Goal: Communication & Community: Answer question/provide support

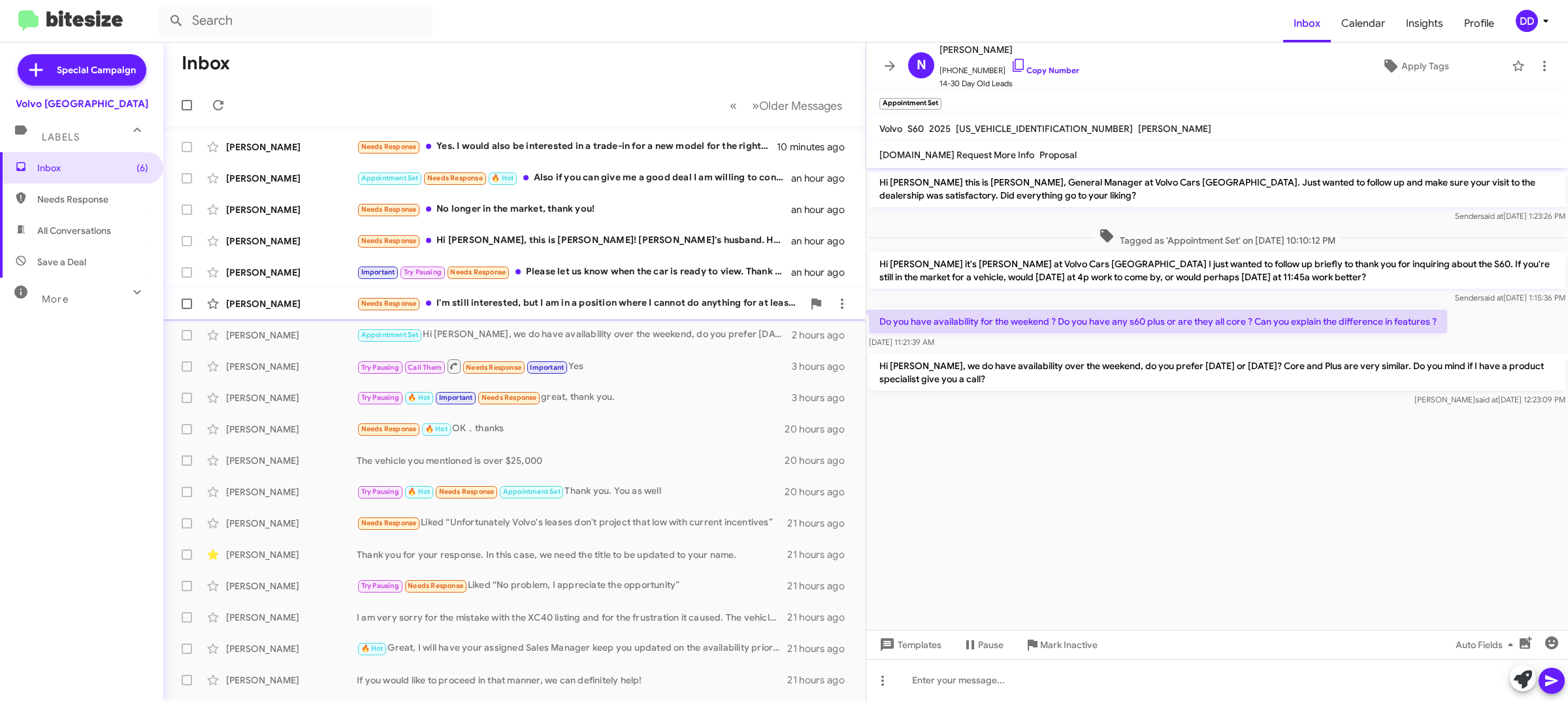
click at [538, 291] on div "Harold Adair Needs Response I'm still interested, but I am in a position where …" at bounding box center [514, 303] width 681 height 26
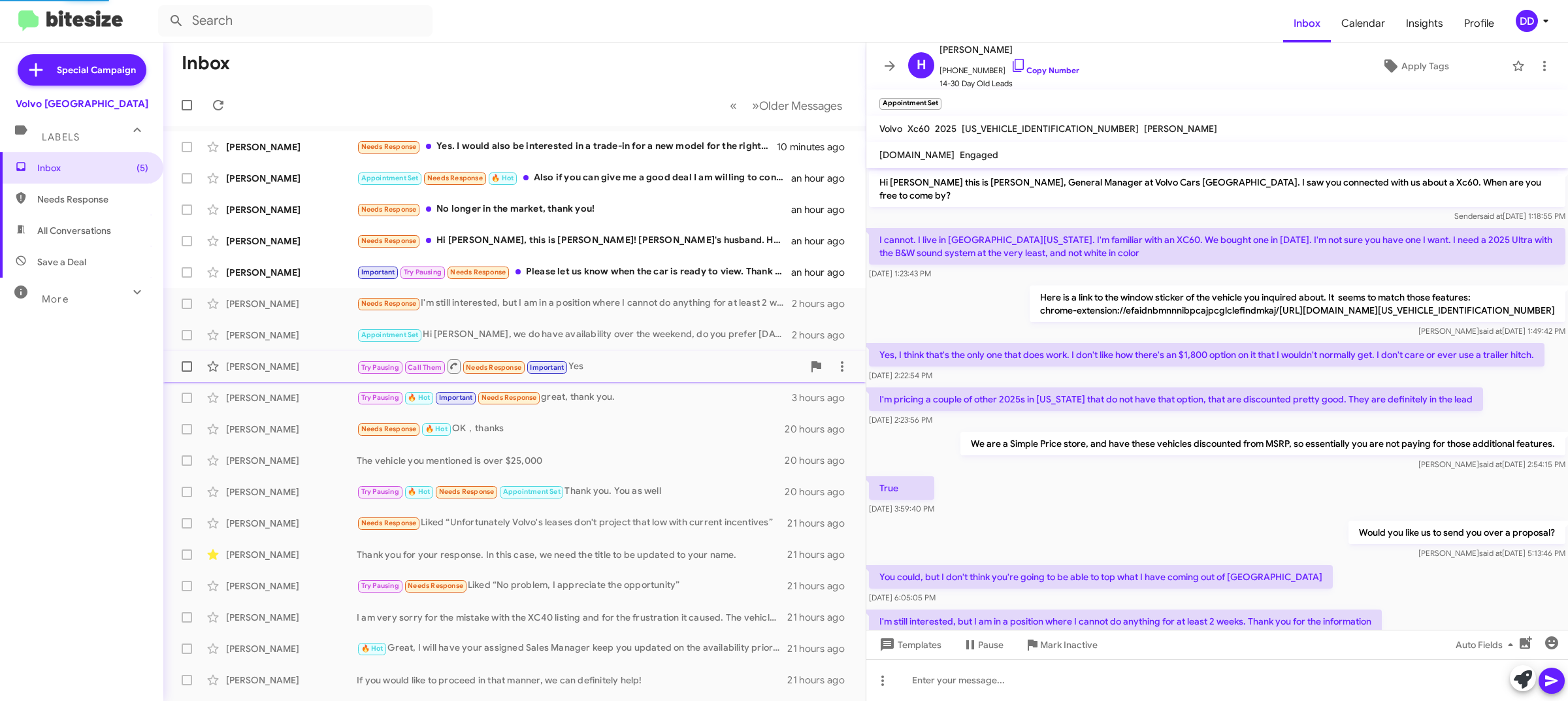
scroll to position [53, 0]
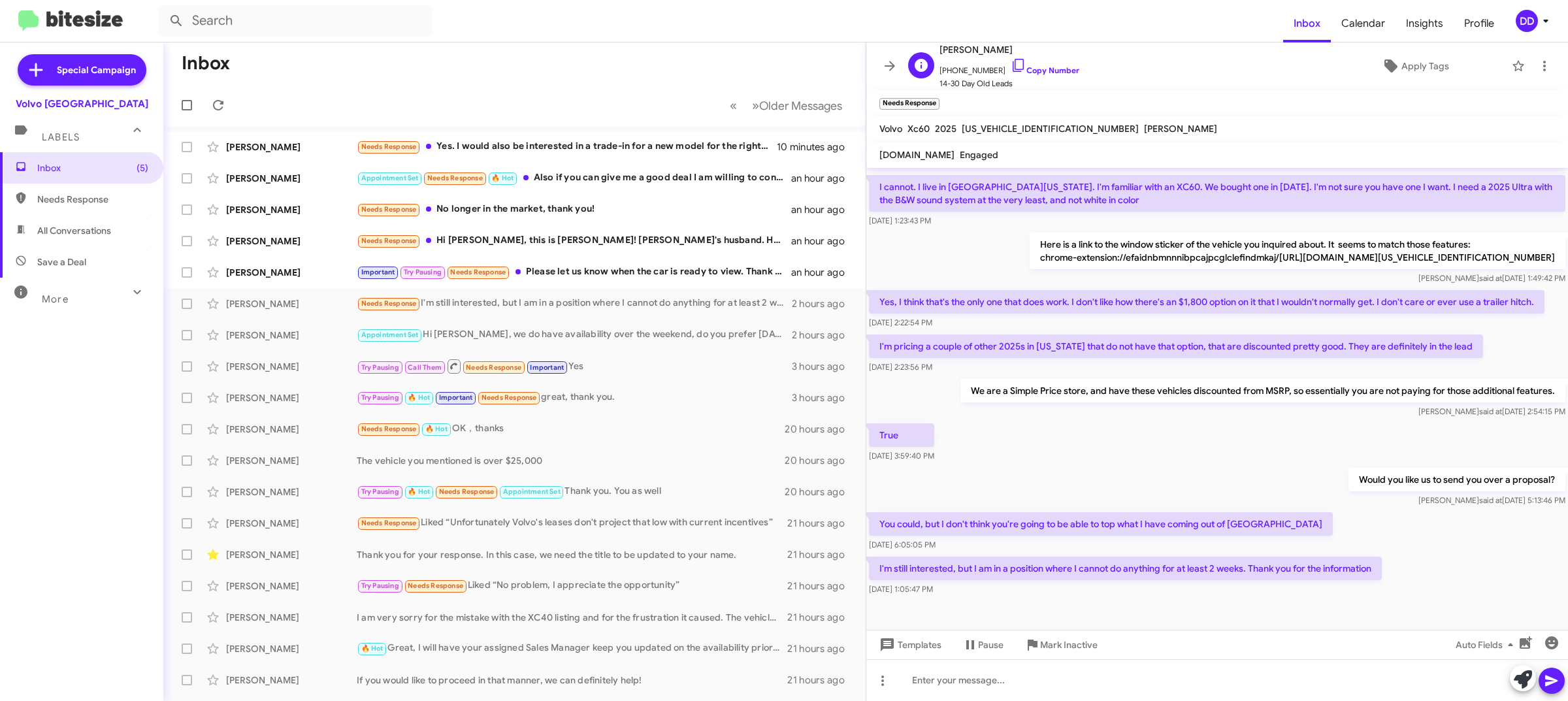
click at [1044, 80] on span "14-30 Day Old Leads" at bounding box center [1010, 83] width 140 height 13
click at [1043, 72] on link "Copy Number" at bounding box center [1044, 70] width 69 height 10
click at [1526, 641] on icon "button" at bounding box center [1526, 642] width 13 height 13
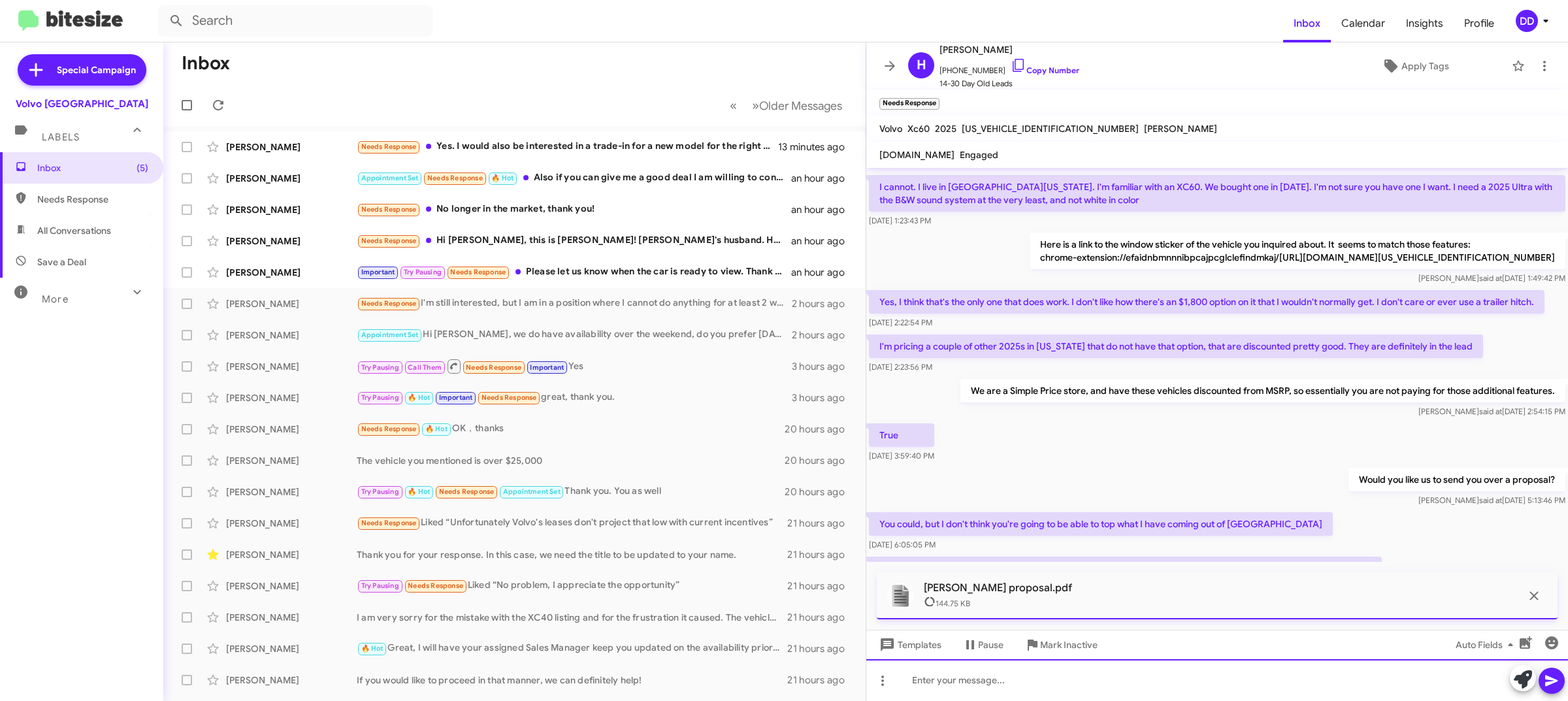
click at [1174, 683] on div at bounding box center [1217, 680] width 702 height 42
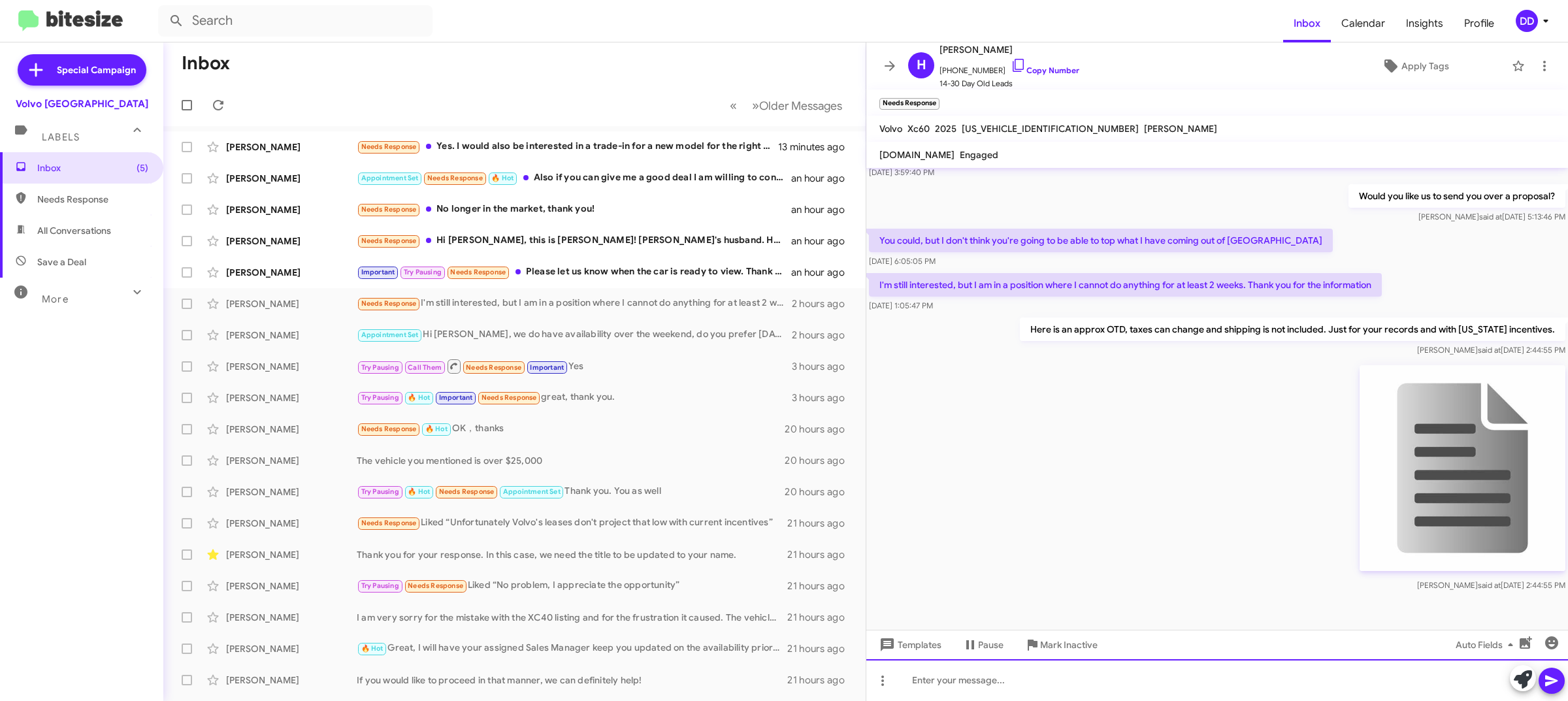
scroll to position [340, 0]
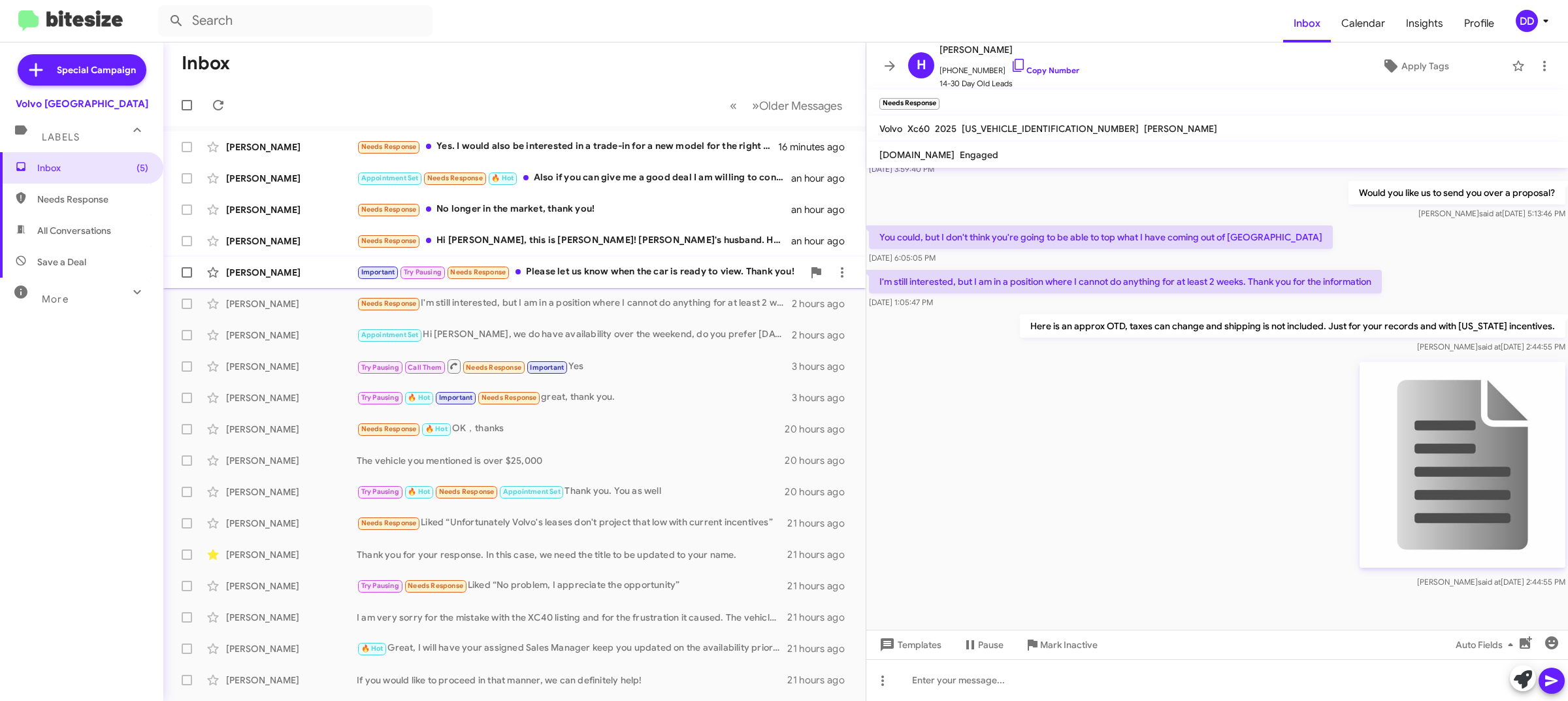
click at [619, 272] on div "Important Try Pausing Needs Response Please let us know when the car is ready t…" at bounding box center [580, 272] width 446 height 15
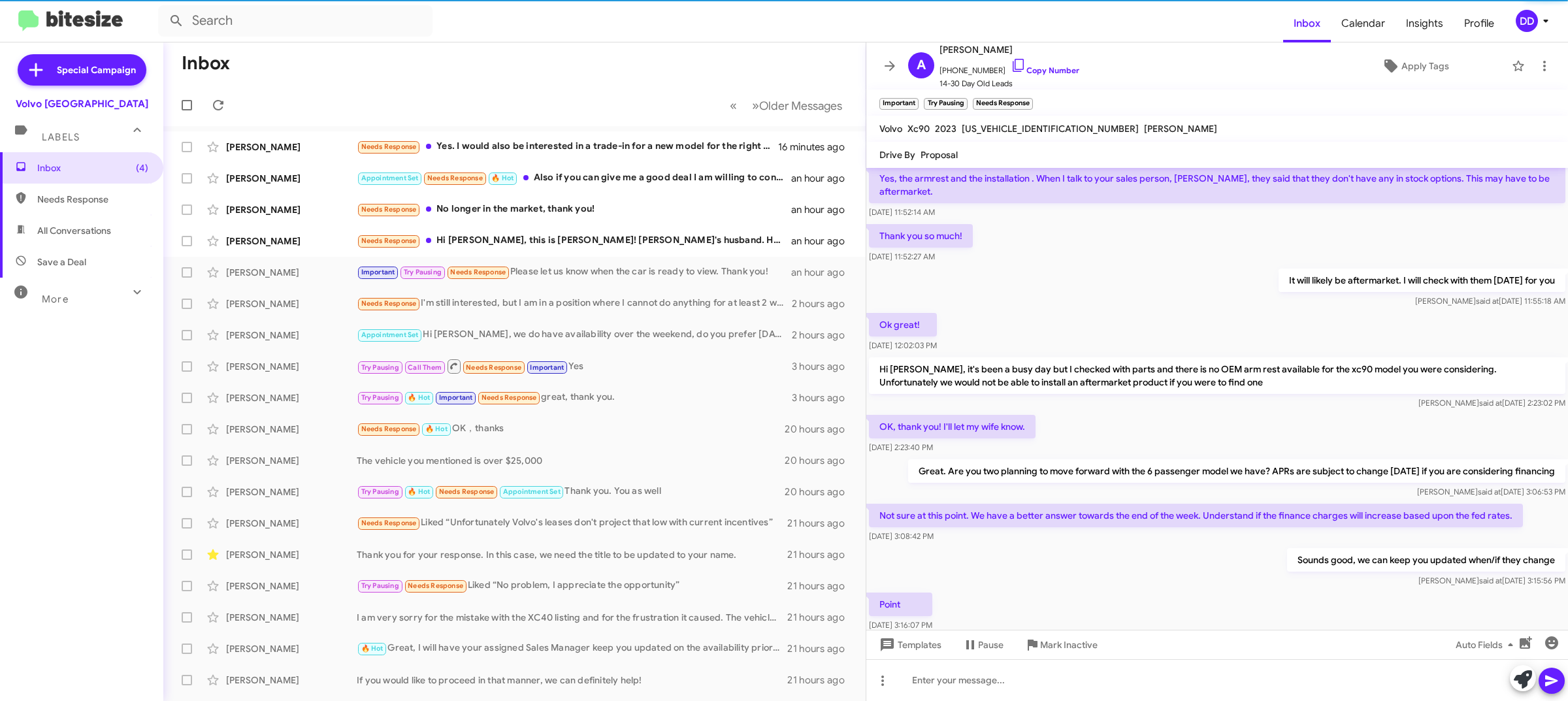
scroll to position [1249, 0]
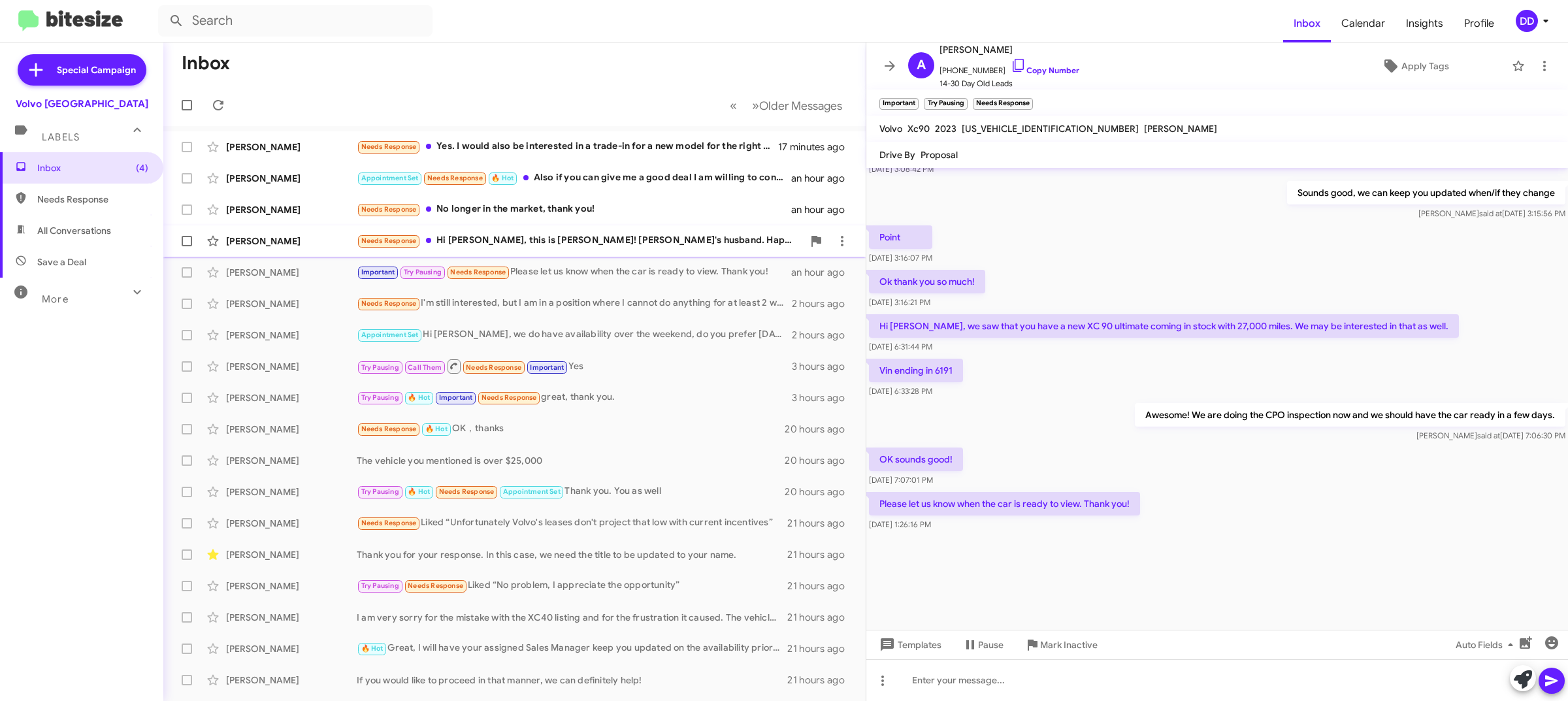
click at [583, 241] on div "Needs Response Hi David, this is Rafael! Celia's husband. Happy Friday! We purc…" at bounding box center [580, 241] width 446 height 15
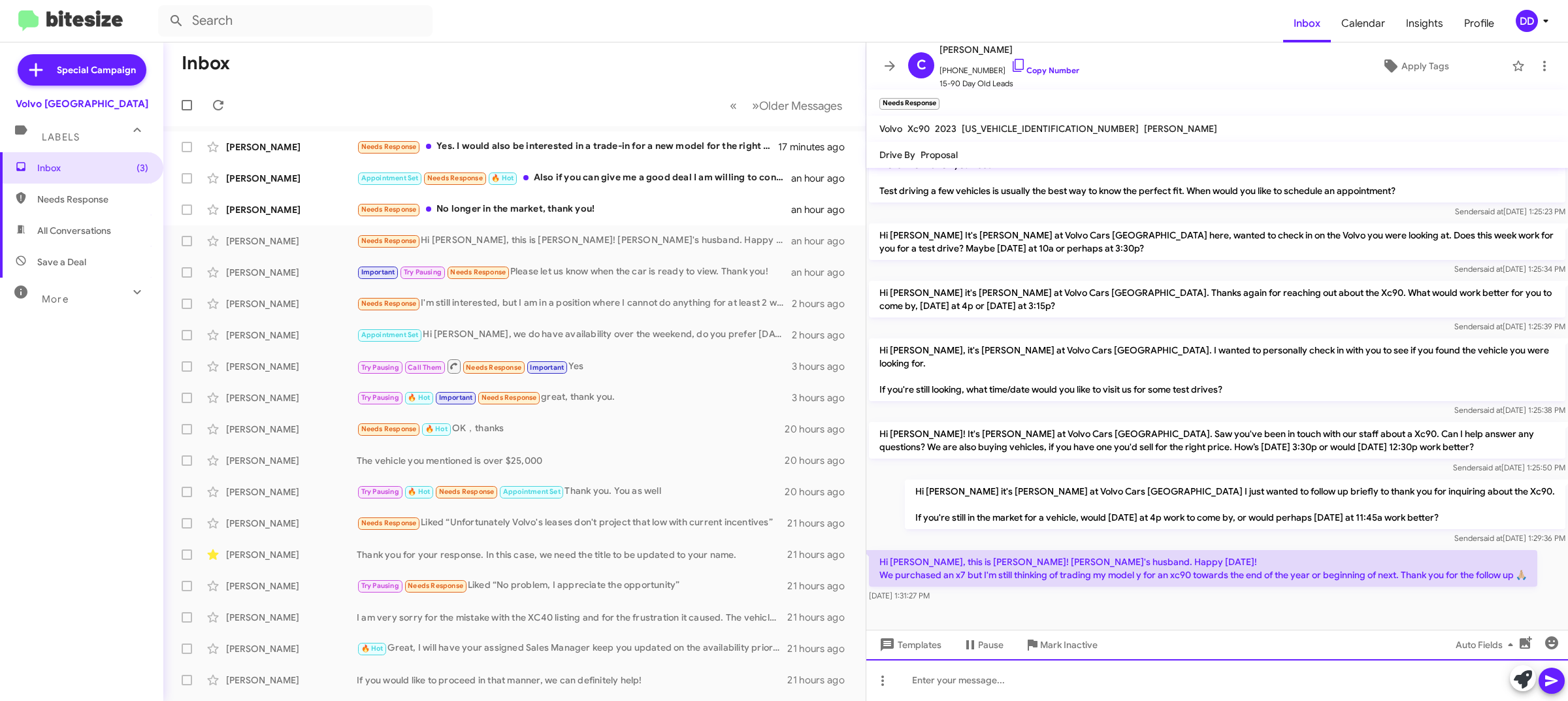
click at [1151, 694] on div at bounding box center [1217, 680] width 702 height 42
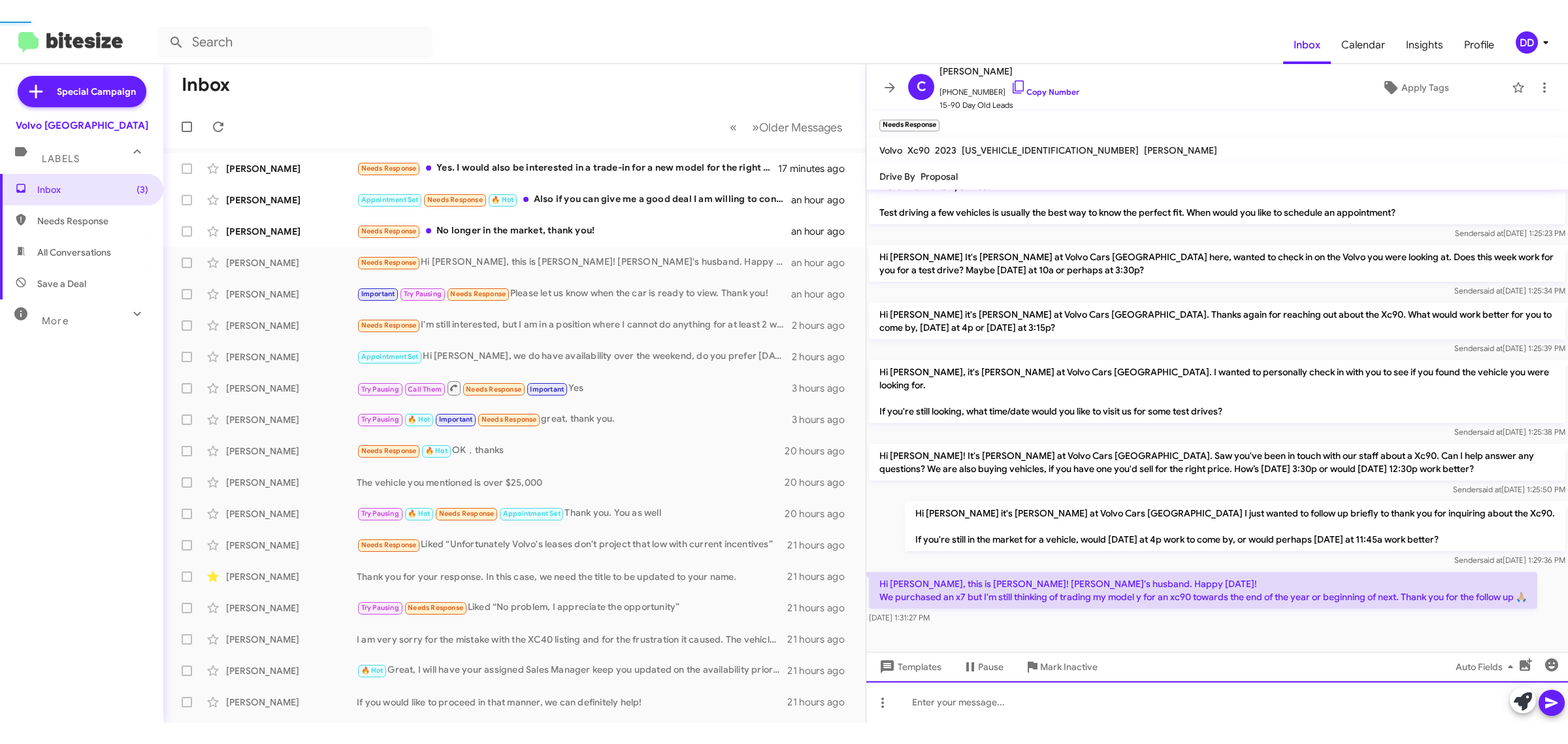
scroll to position [0, 0]
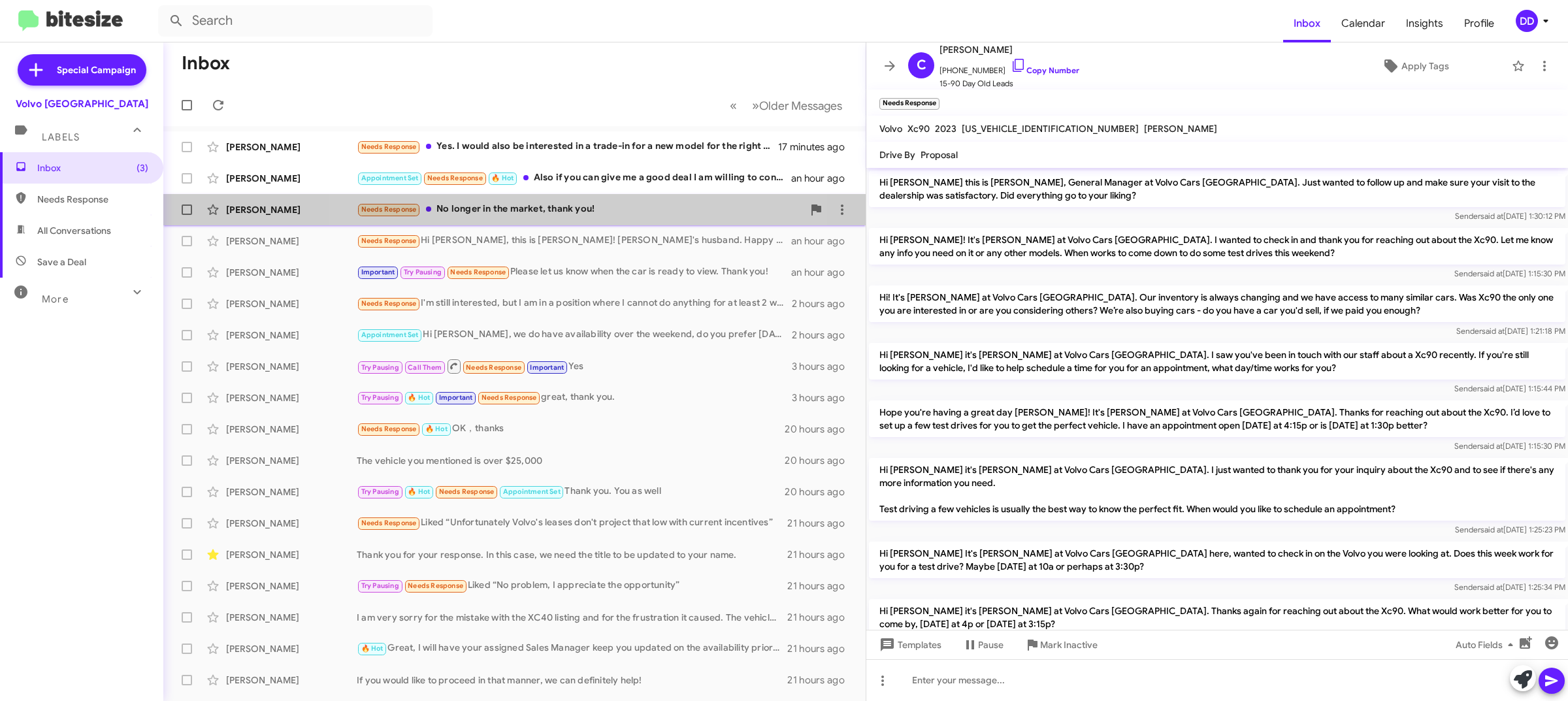
click at [536, 207] on div "Needs Response No longer in the market, thank you!" at bounding box center [580, 209] width 446 height 15
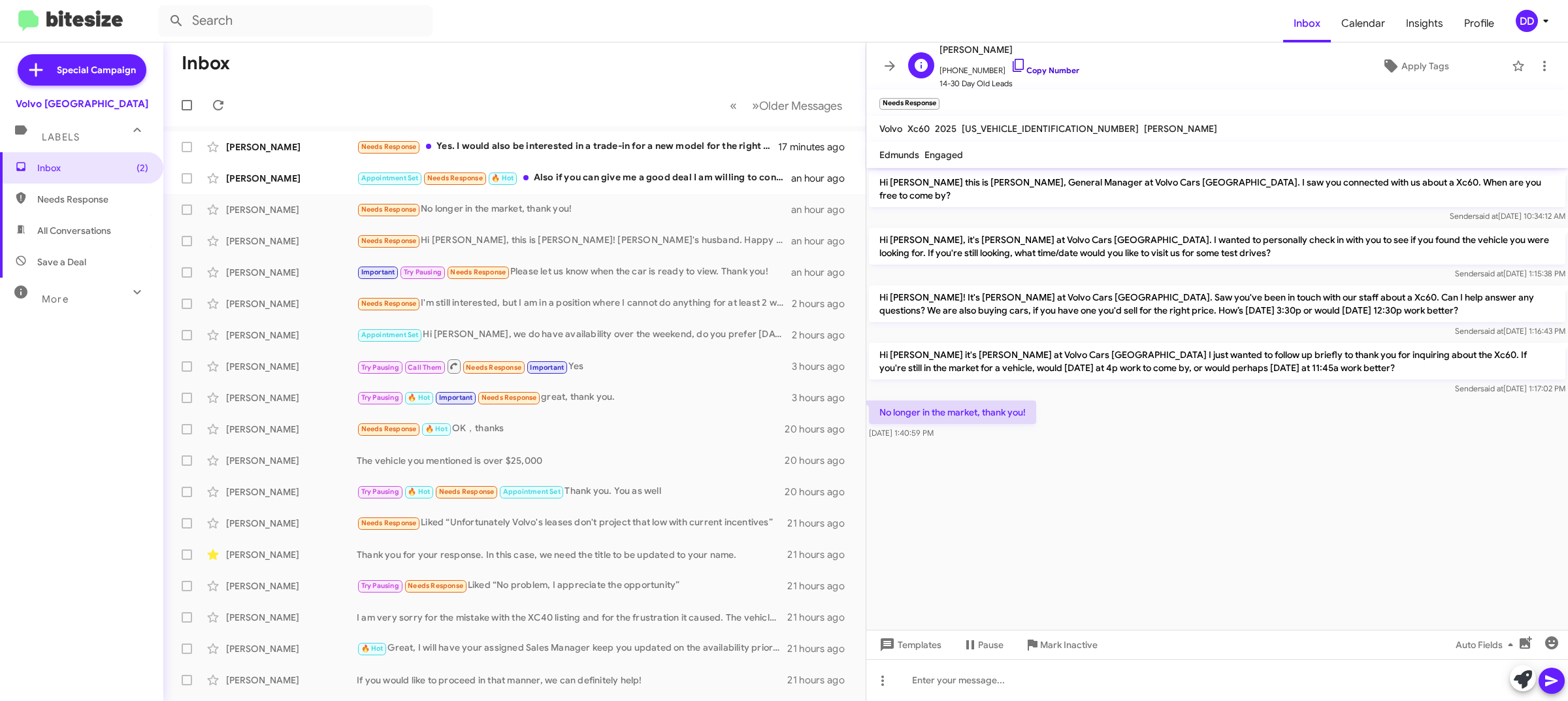
click at [1042, 69] on link "Copy Number" at bounding box center [1044, 70] width 69 height 10
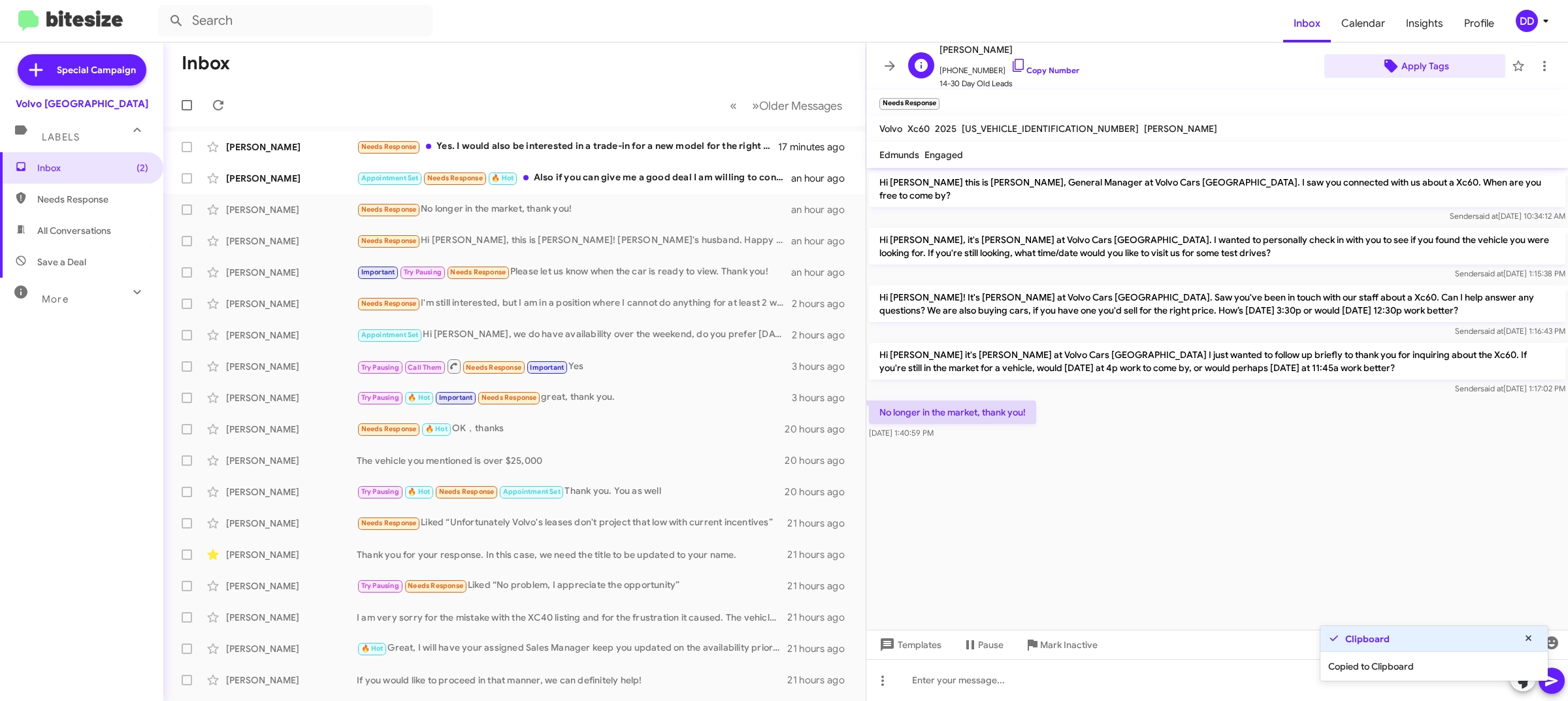
click at [1418, 62] on span "Apply Tags" at bounding box center [1424, 66] width 47 height 23
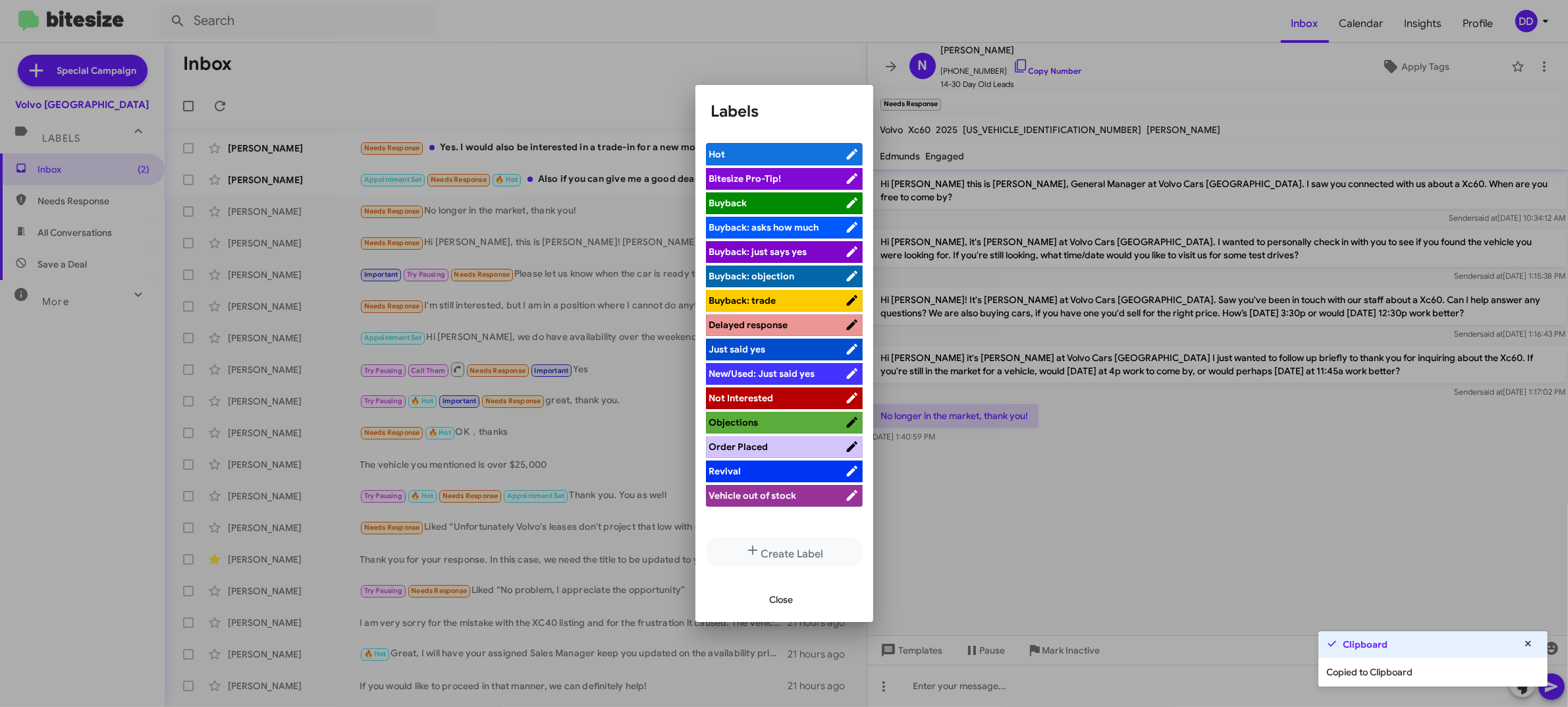
click at [787, 392] on span "Not Interested" at bounding box center [777, 397] width 136 height 13
click at [775, 597] on span "Close" at bounding box center [781, 599] width 24 height 24
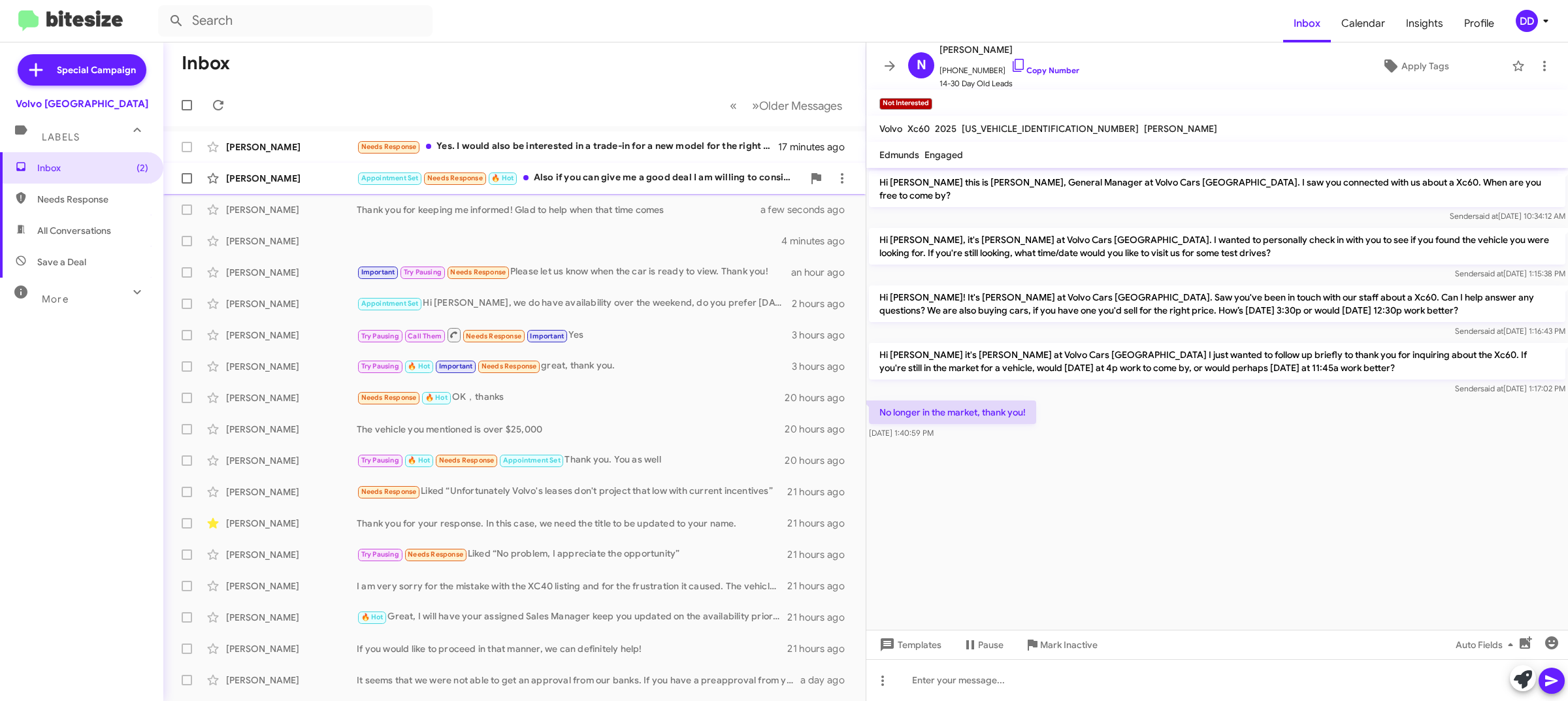
click at [642, 175] on div "Appointment Set Needs Response 🔥 Hot Also if you can give me a good deal I am w…" at bounding box center [580, 178] width 446 height 15
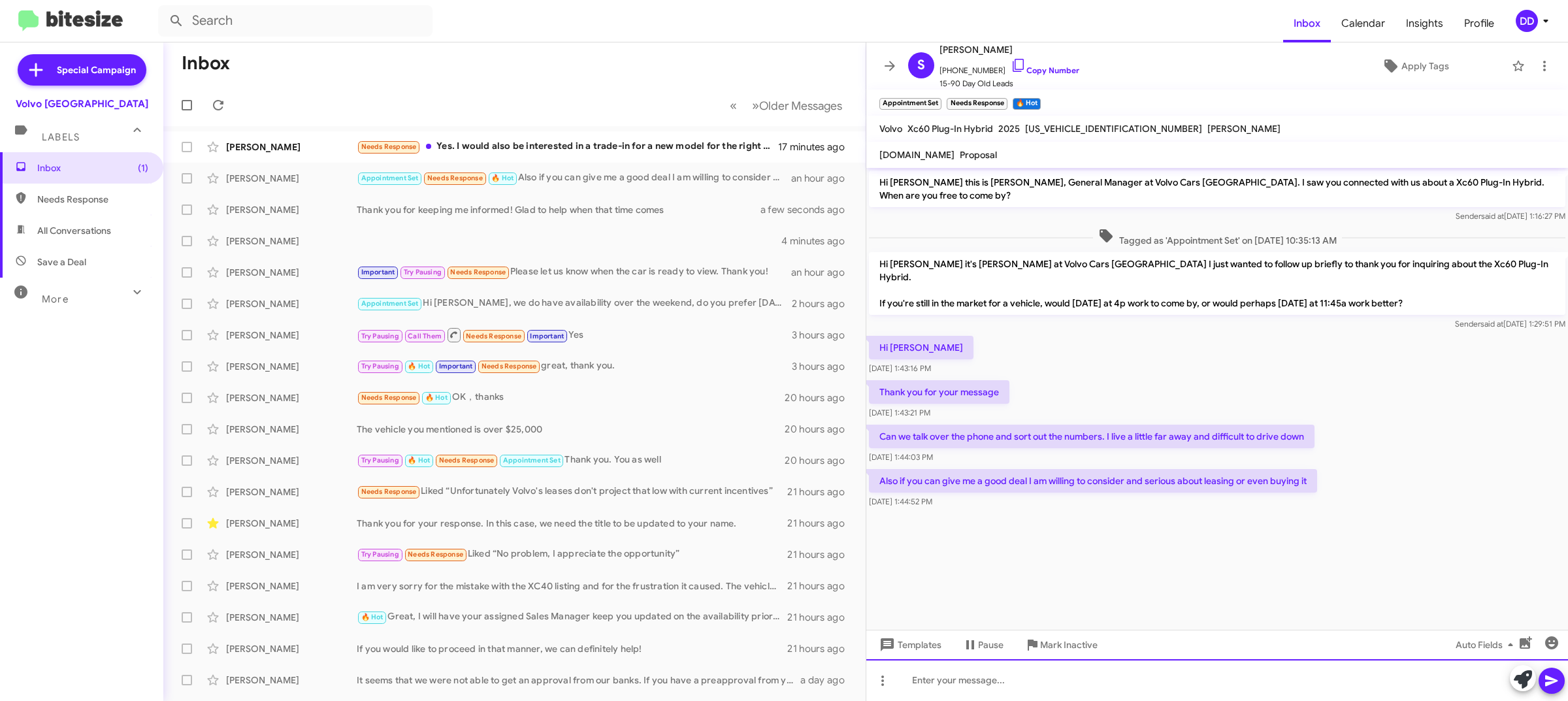
click at [1130, 686] on div at bounding box center [1217, 680] width 702 height 42
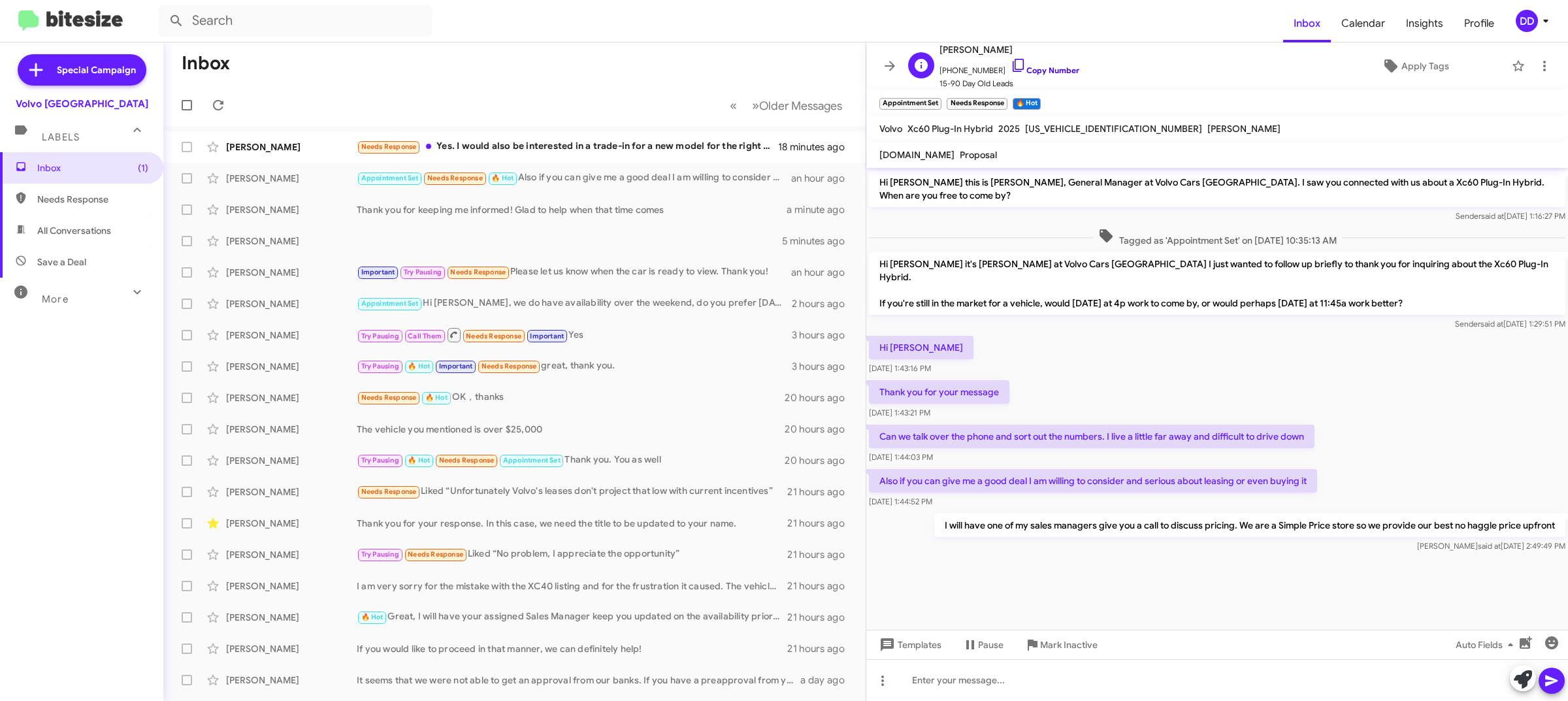
click at [1033, 69] on link "Copy Number" at bounding box center [1044, 70] width 69 height 10
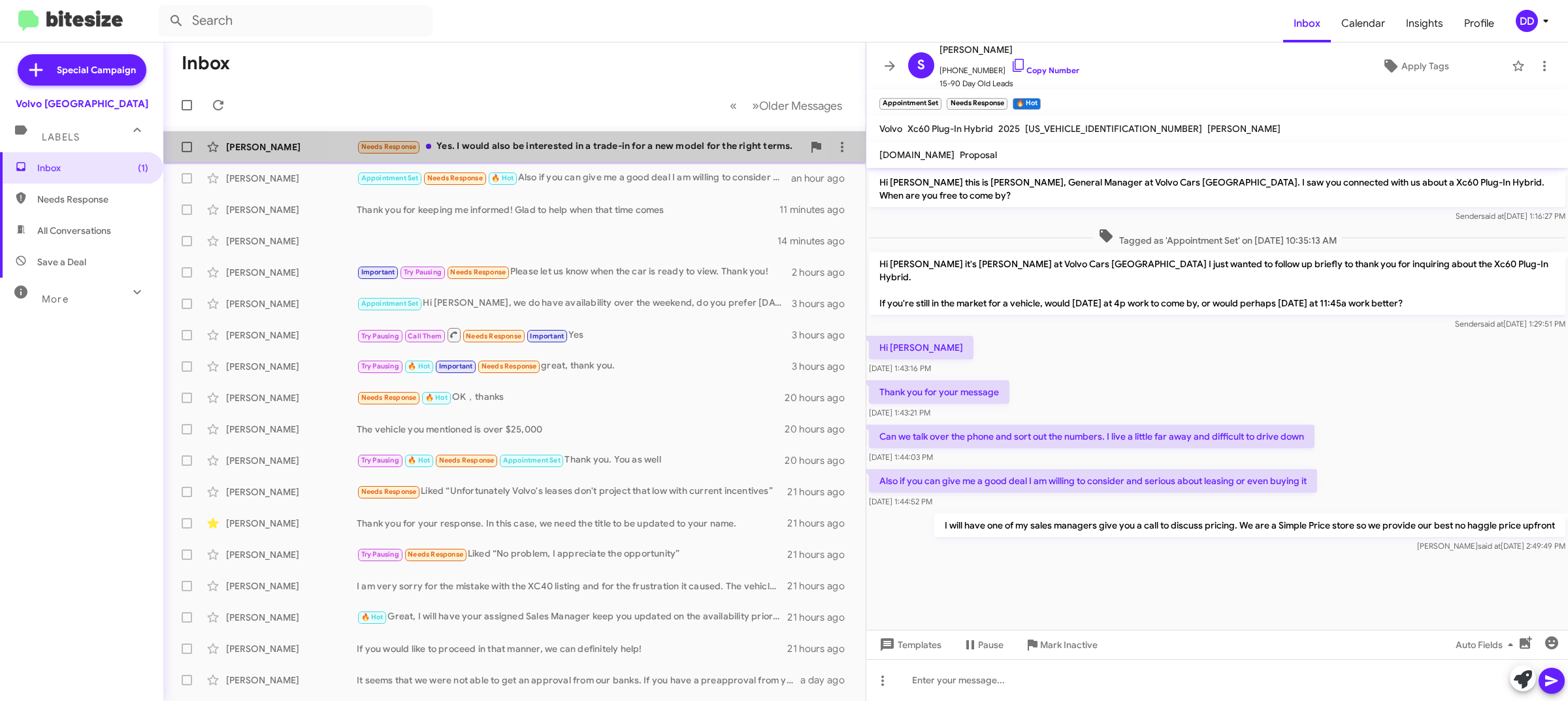
click at [530, 144] on div "Needs Response Yes. I would also be interested in a trade-in for a new model fo…" at bounding box center [580, 146] width 446 height 15
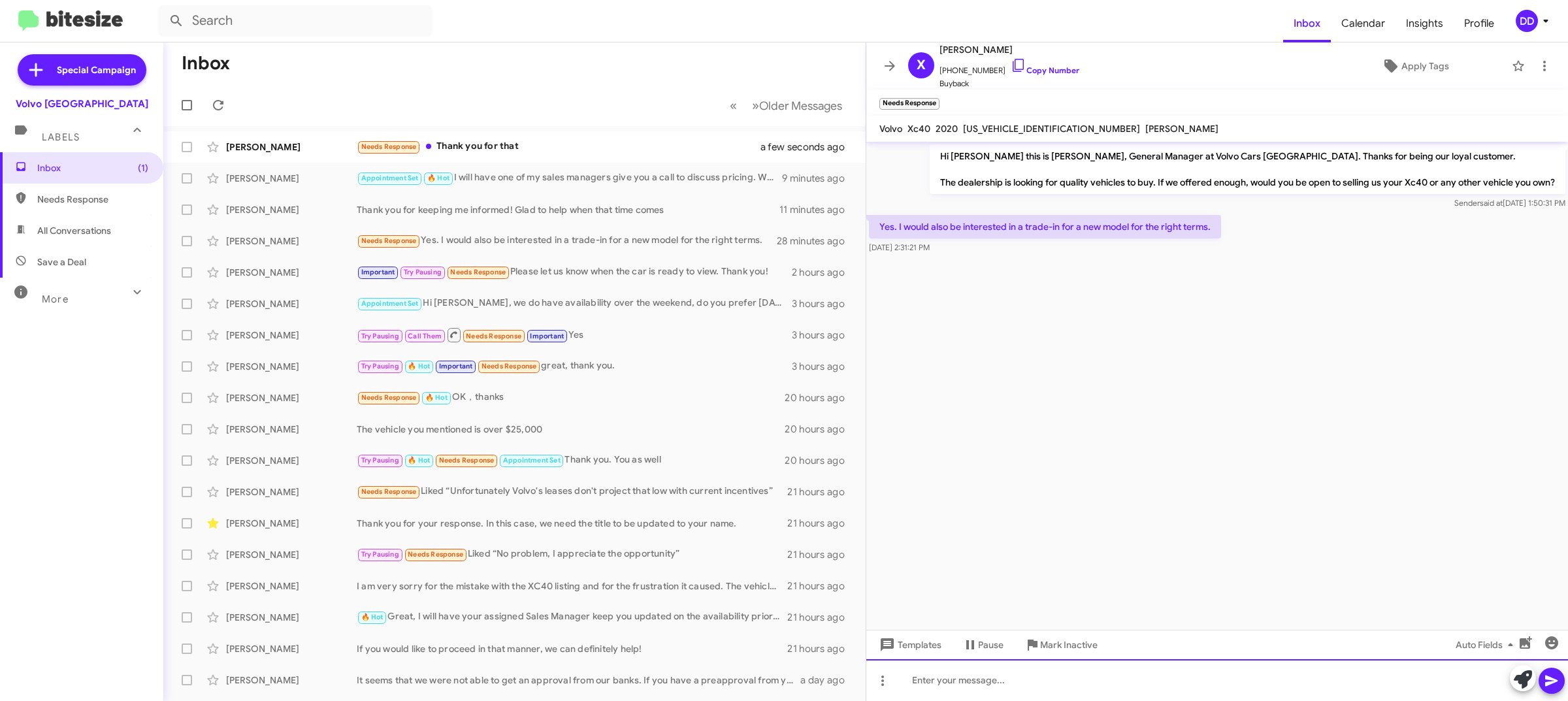
click at [1105, 671] on div at bounding box center [1217, 680] width 702 height 42
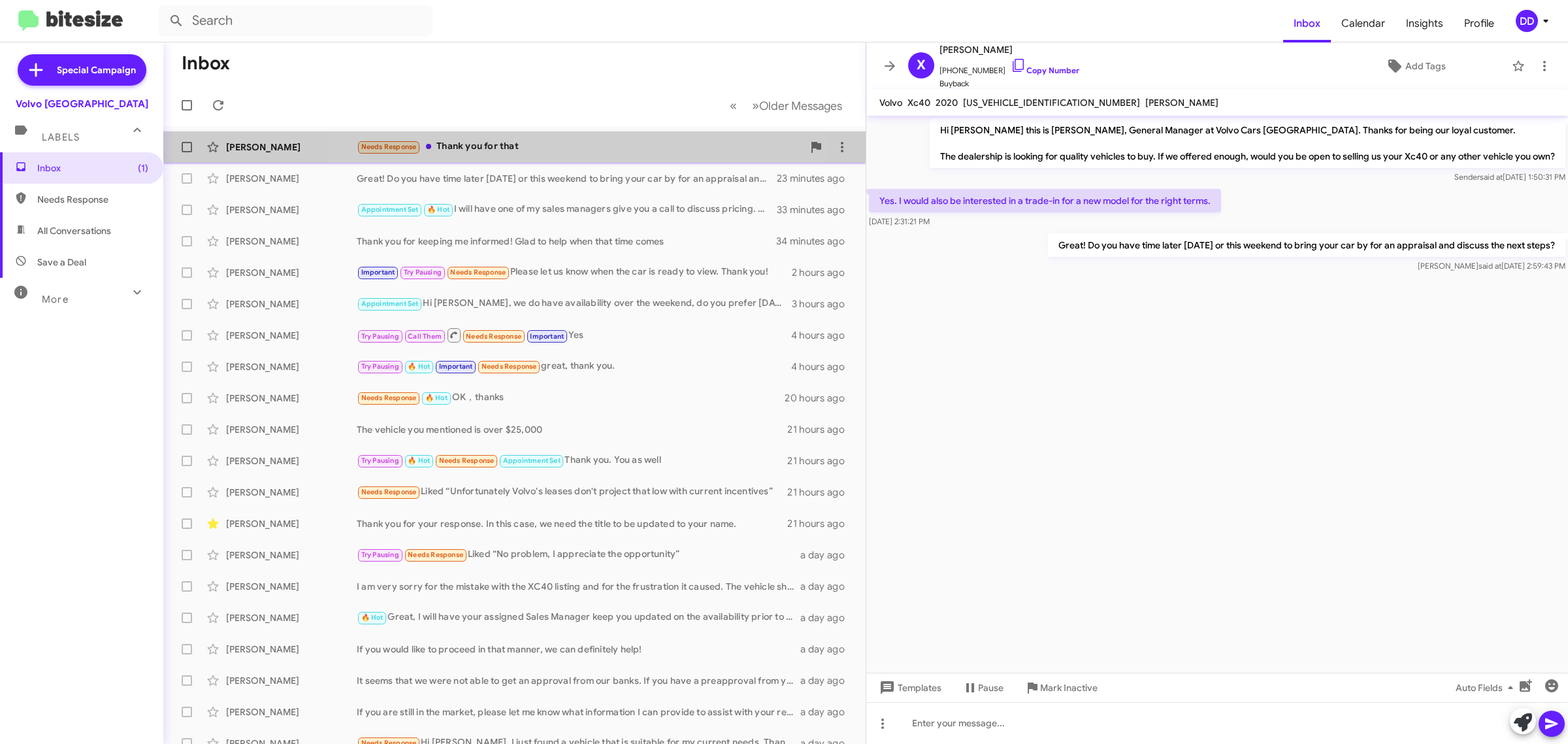
click at [562, 142] on div "Needs Response Thank you for that" at bounding box center [580, 147] width 446 height 15
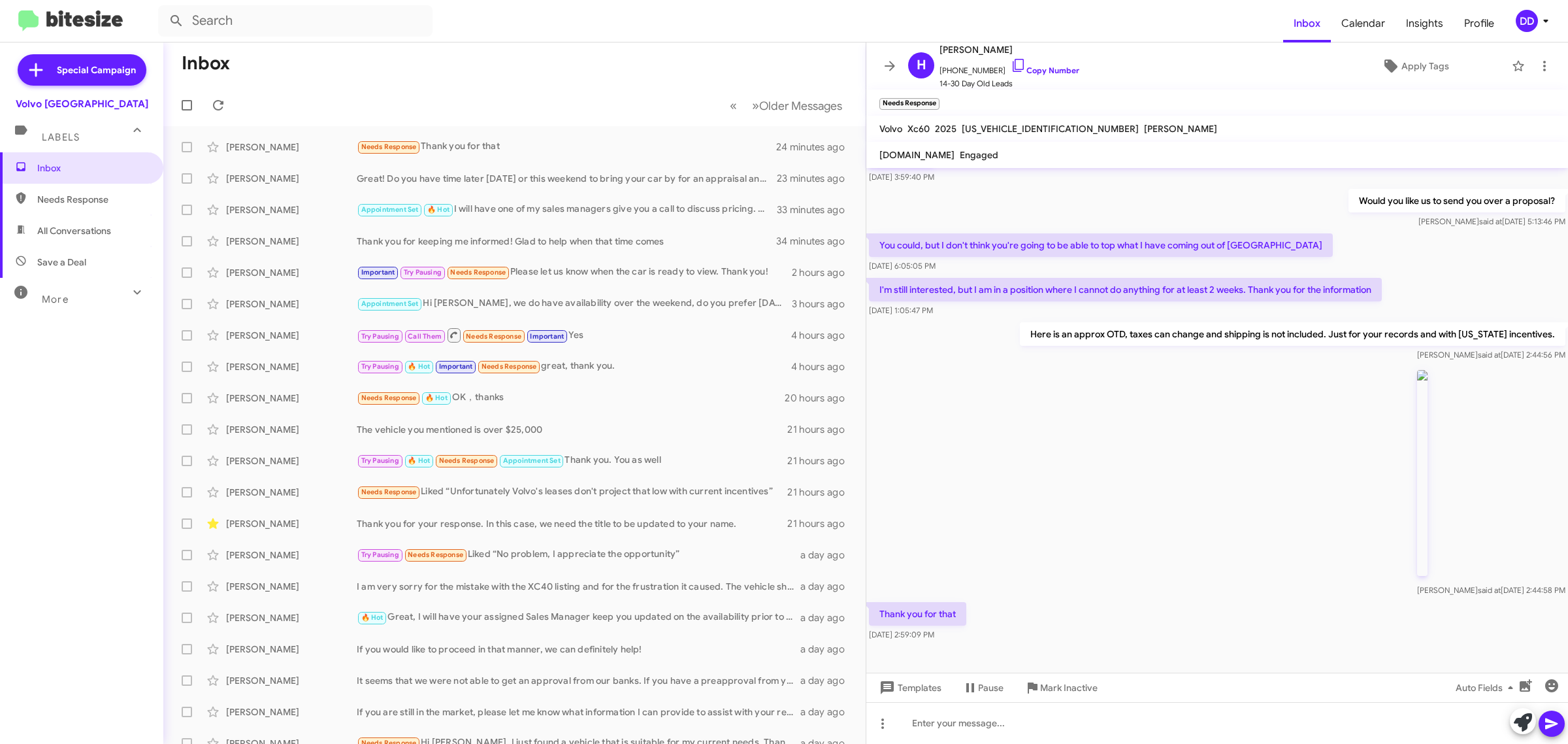
scroll to position [345, 0]
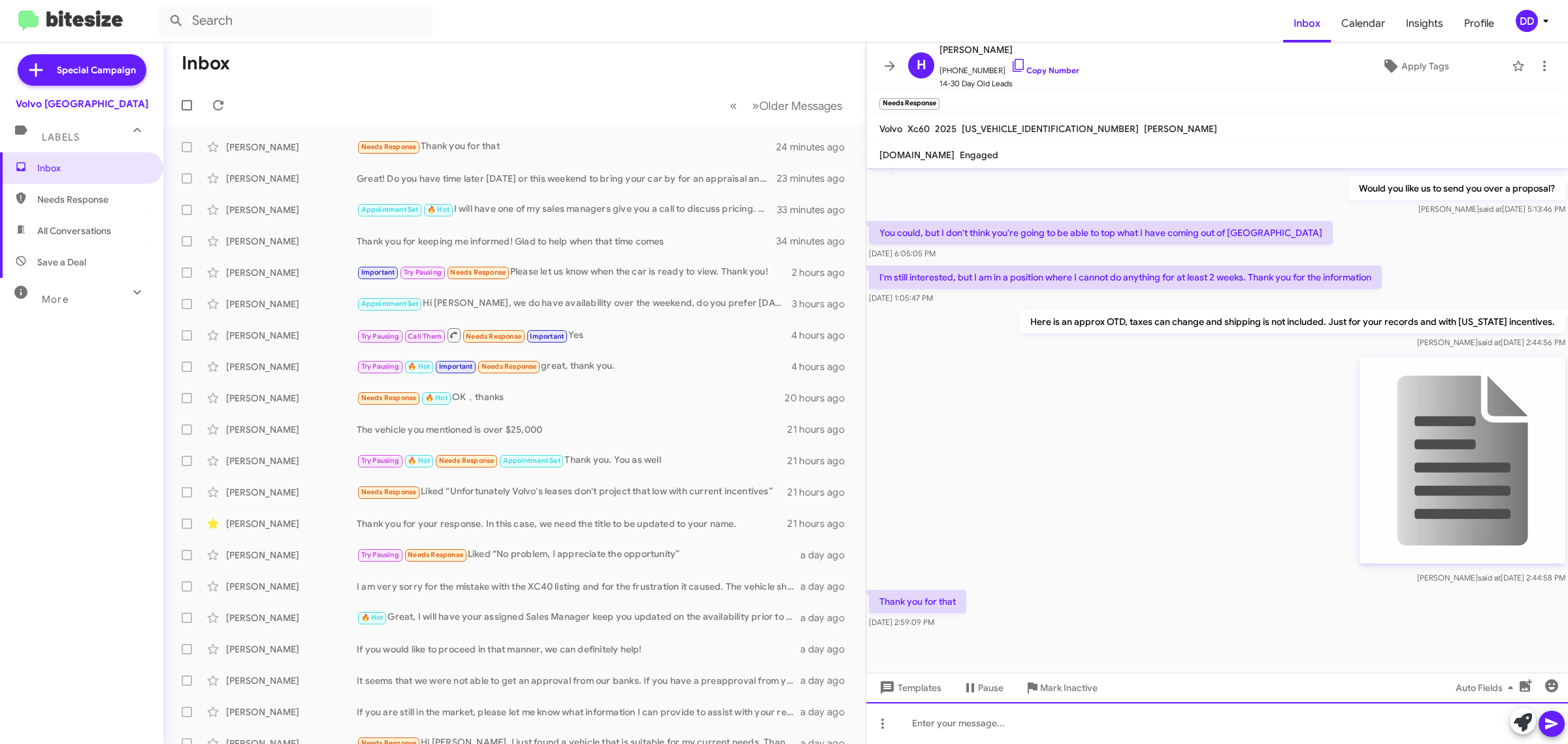
click at [1201, 723] on div at bounding box center [1217, 723] width 702 height 42
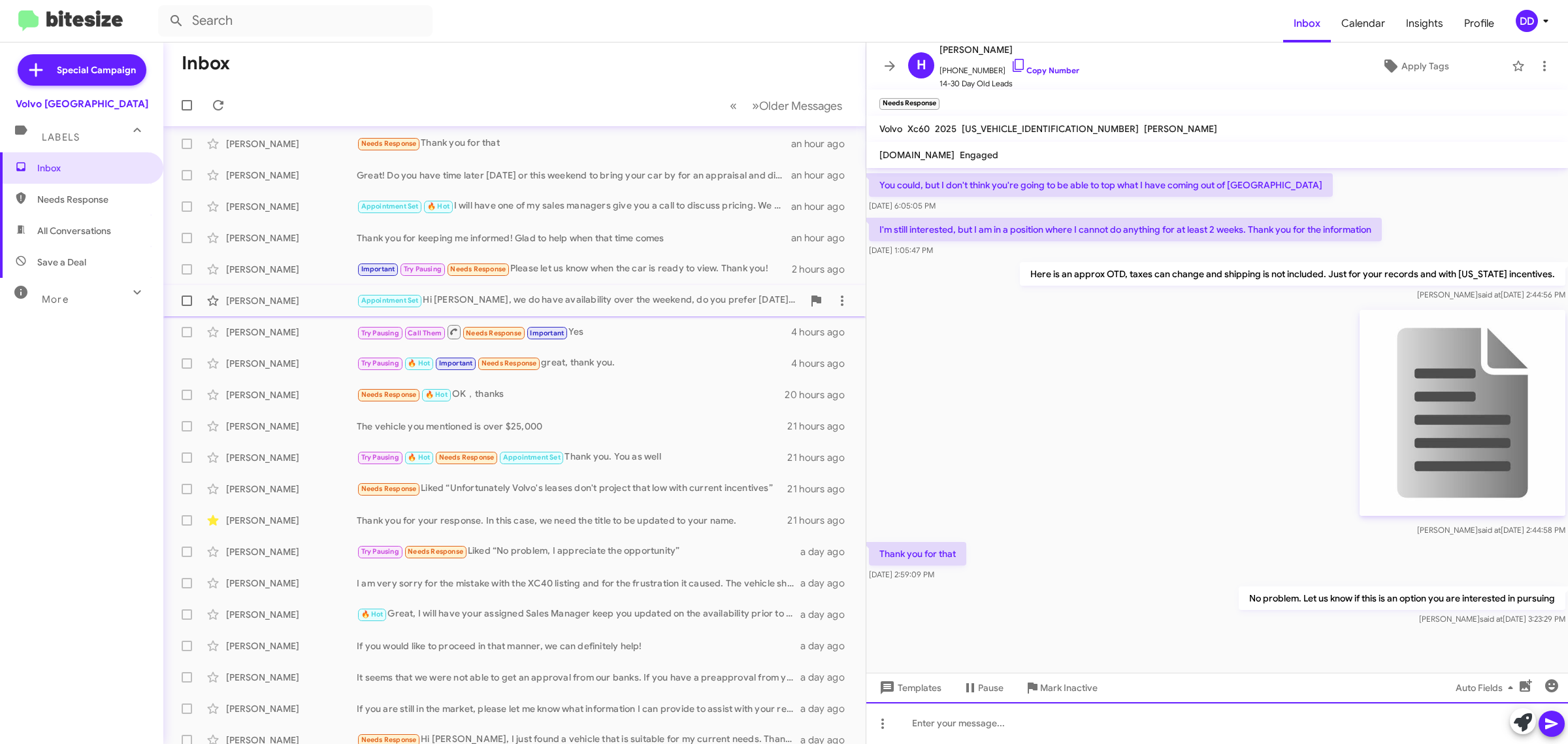
scroll to position [0, 0]
click at [1006, 354] on div "Daniesha said at Sep 5, 2025, 2:44:58 PM" at bounding box center [1217, 421] width 702 height 235
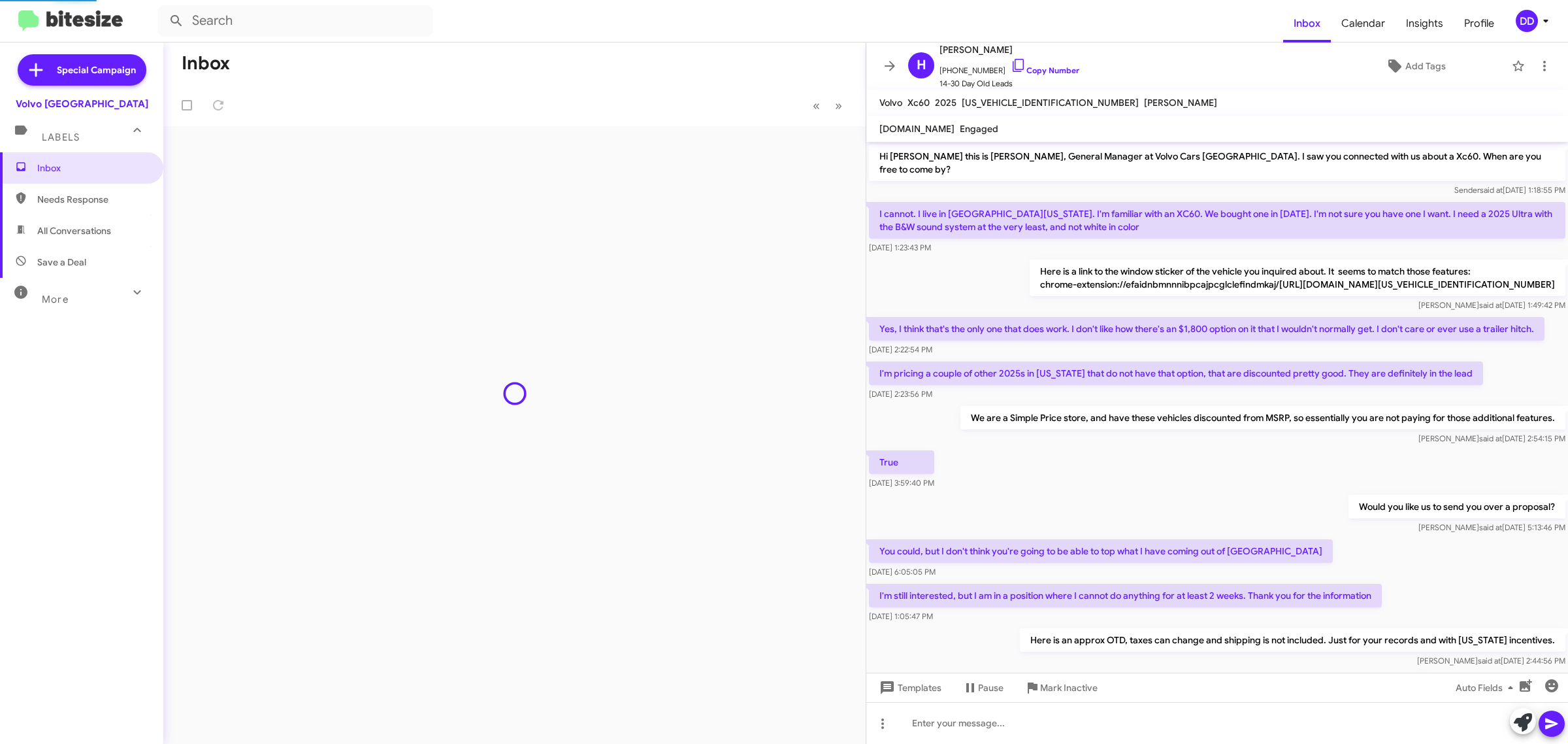
scroll to position [361, 0]
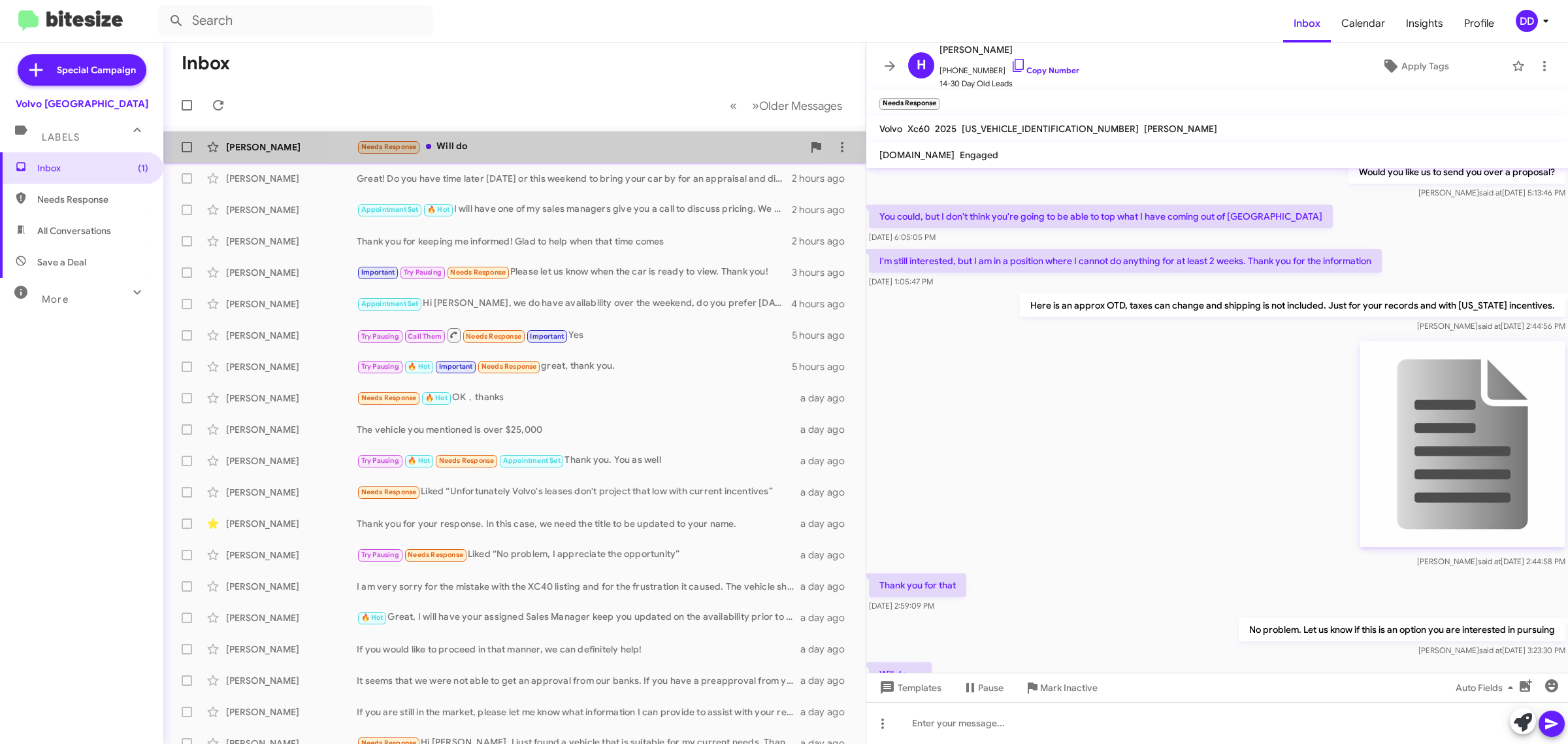
click at [520, 135] on div "Harold Adair Needs Response Will do 2 minutes ago" at bounding box center [514, 147] width 681 height 26
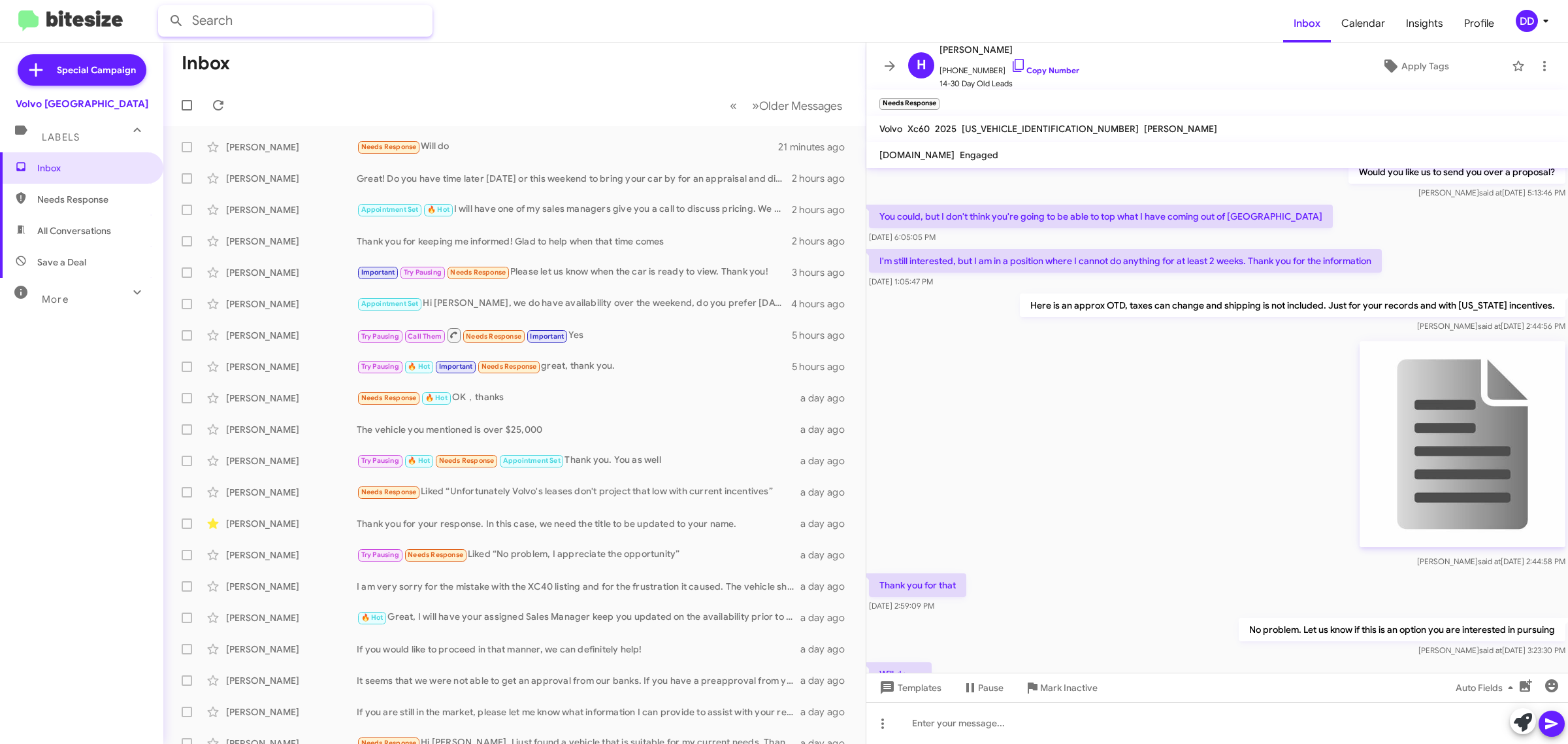
click at [316, 24] on input "text" at bounding box center [295, 21] width 275 height 31
click at [163, 8] on button at bounding box center [176, 21] width 26 height 26
type input "j"
click at [589, 37] on mat-toolbar "Inbox Calendar Insights Profile DD" at bounding box center [784, 21] width 1568 height 42
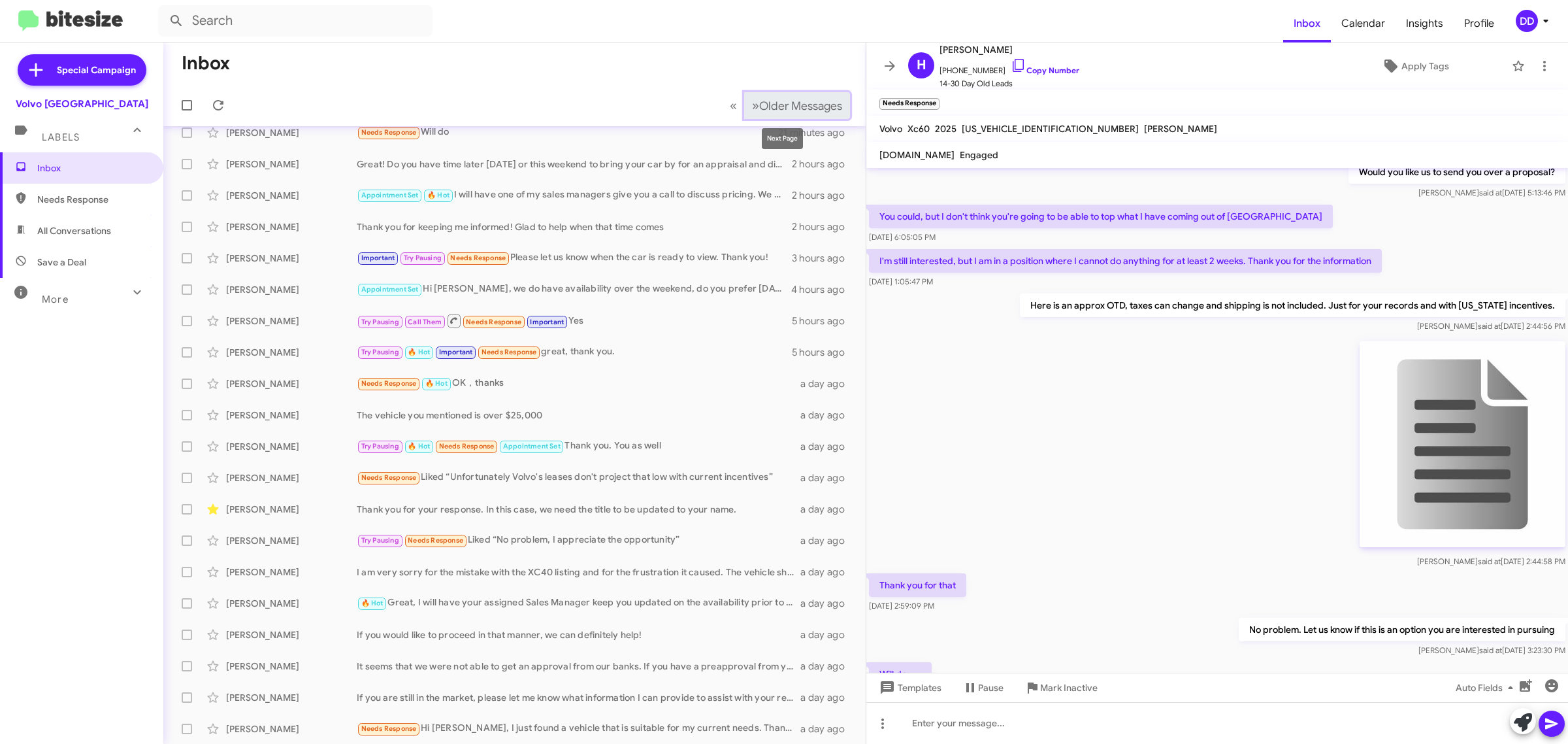
click at [759, 102] on span "Older Messages" at bounding box center [800, 105] width 83 height 14
type input "joy"
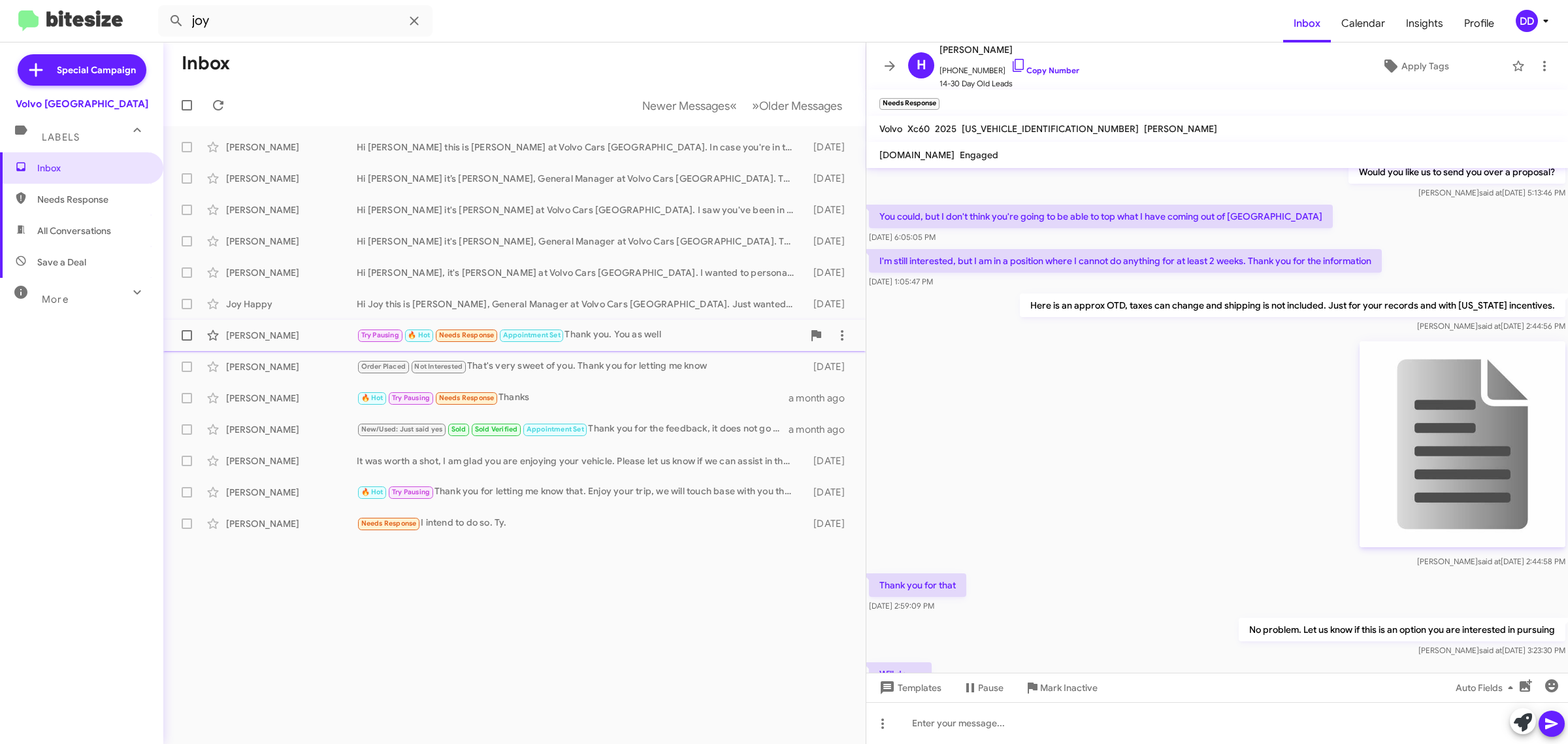
click at [623, 332] on div "Try Pausing 🔥 Hot Needs Response Appointment Set Thank you. You as well" at bounding box center [580, 335] width 446 height 15
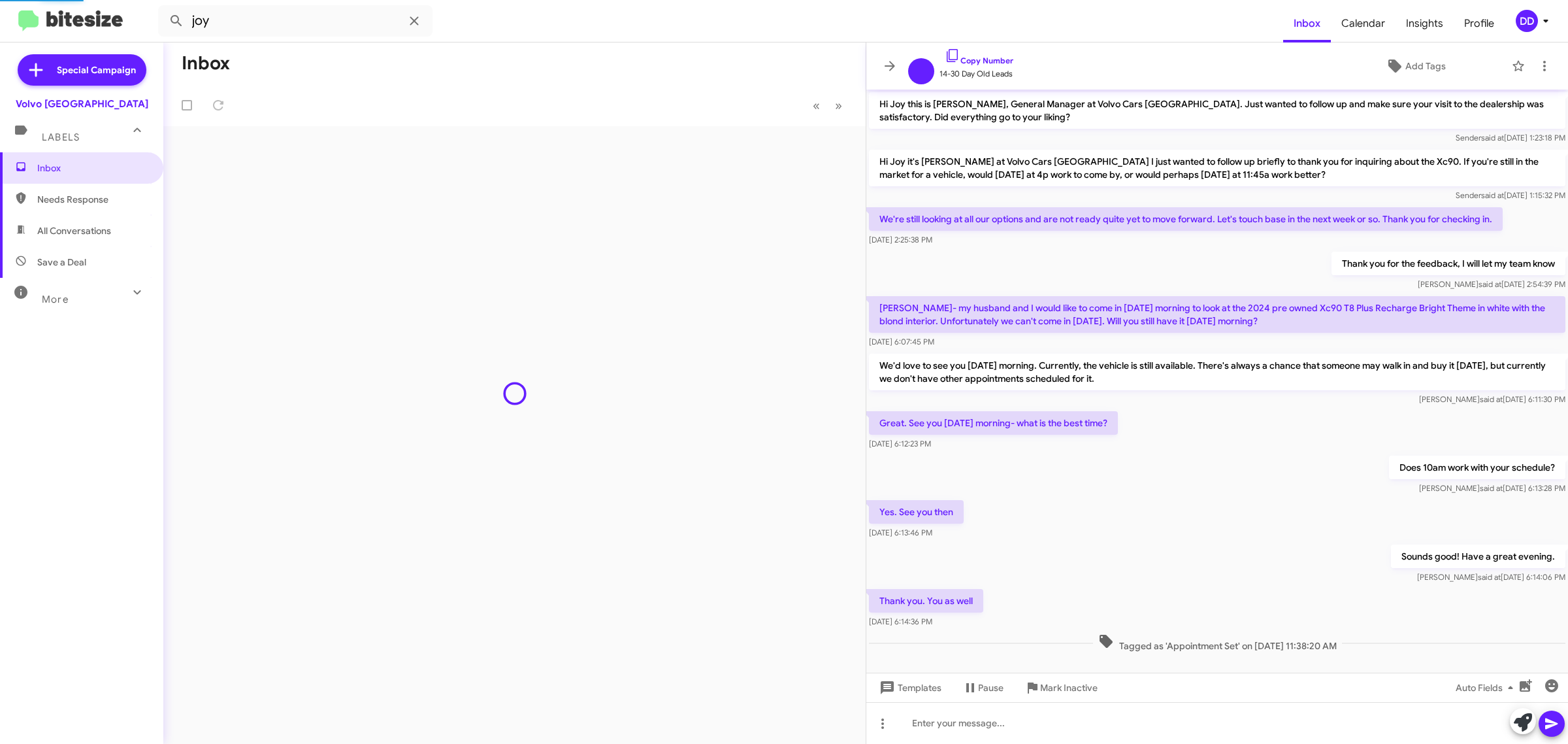
scroll to position [21, 0]
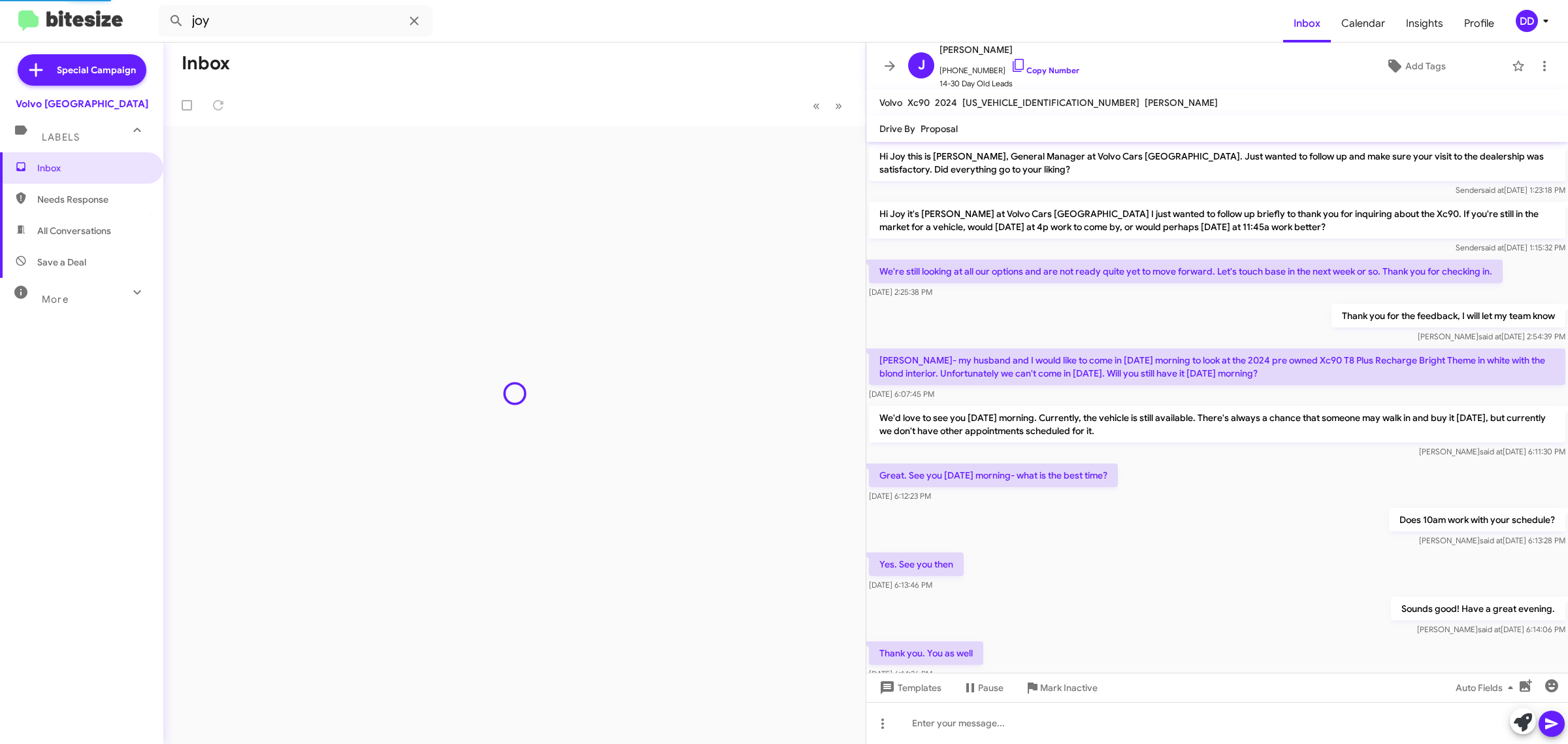
scroll to position [72, 0]
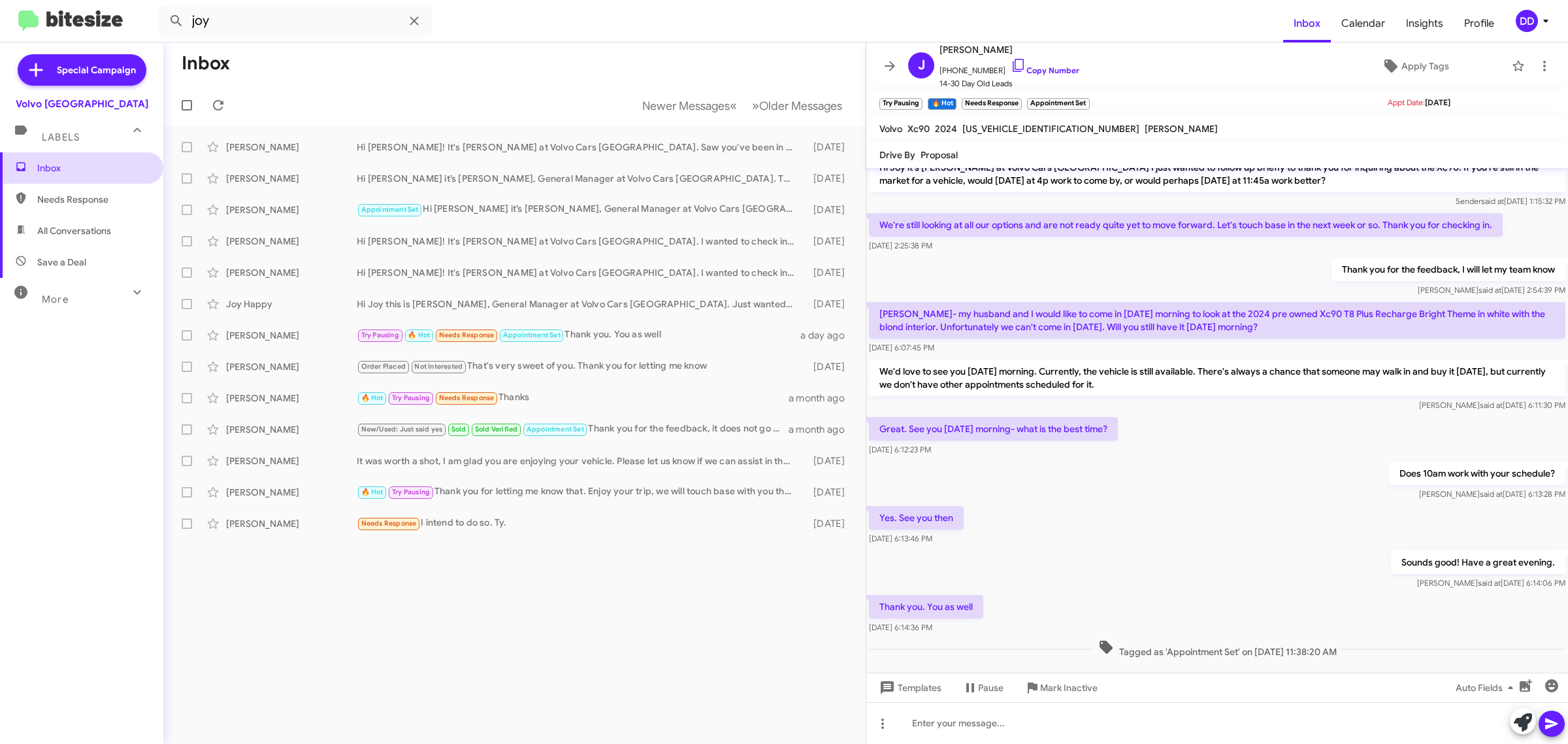
click at [50, 166] on span "Inbox" at bounding box center [93, 168] width 111 height 13
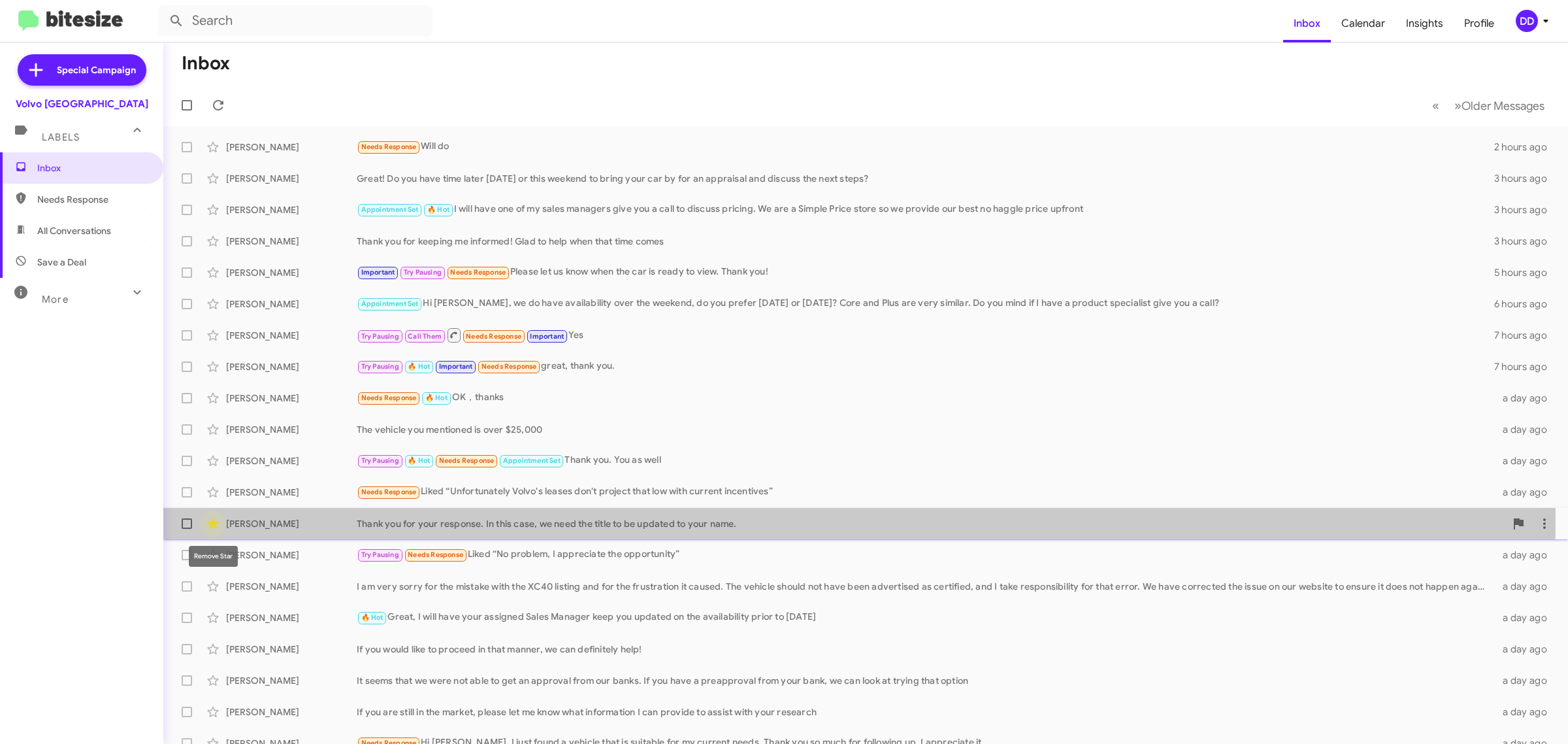
click at [219, 523] on icon at bounding box center [213, 523] width 16 height 16
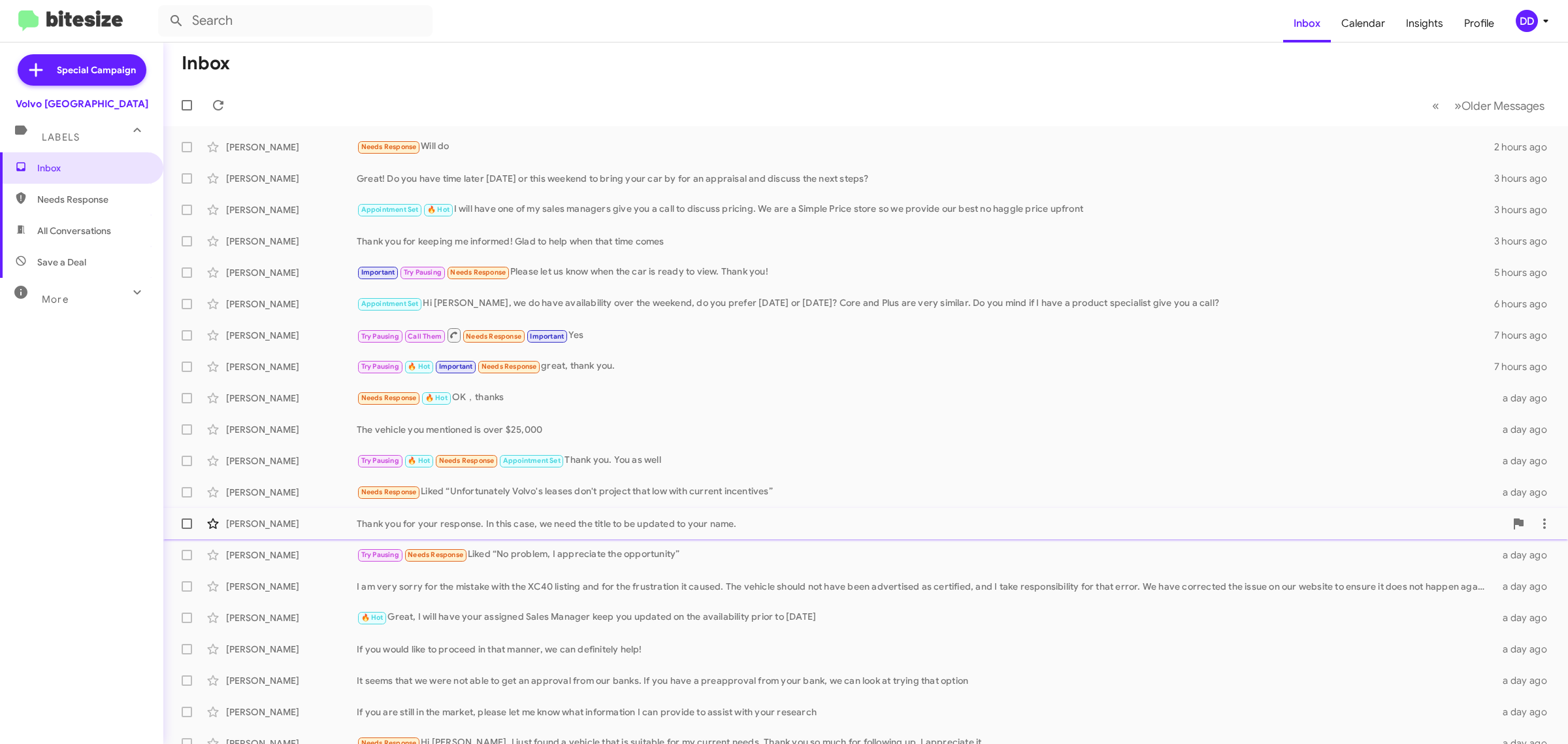
click at [459, 59] on mat-toolbar-row "Inbox" at bounding box center [865, 63] width 1405 height 42
